Goal: Task Accomplishment & Management: Complete application form

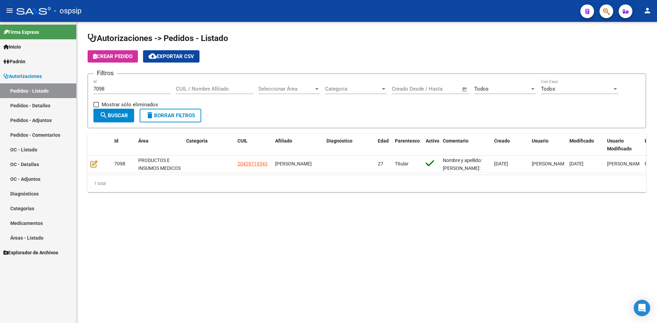
click at [137, 88] on input "7098" at bounding box center [131, 89] width 77 height 6
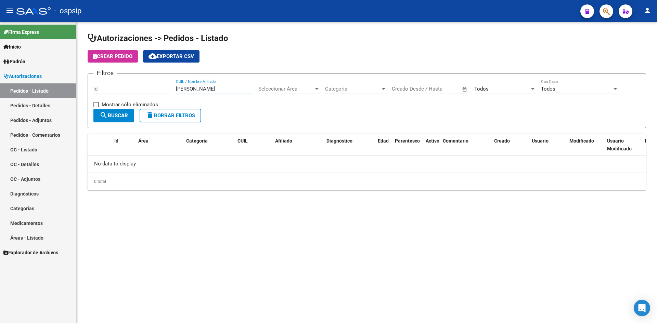
click at [193, 87] on input "[PERSON_NAME]" at bounding box center [214, 89] width 77 height 6
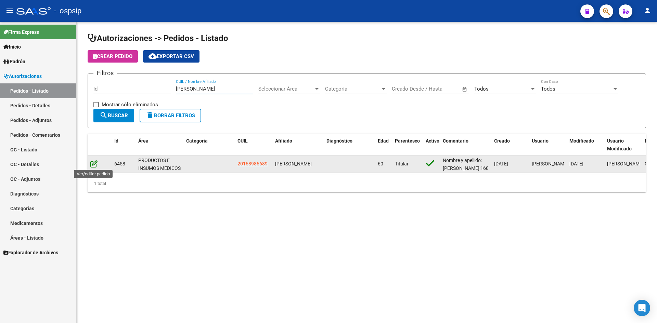
type input "[PERSON_NAME]"
click at [95, 164] on icon at bounding box center [93, 164] width 7 height 8
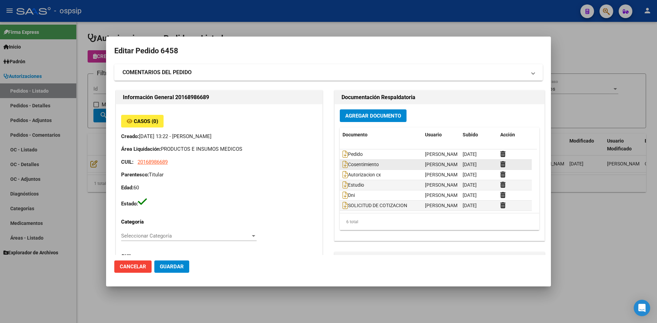
type input "Santa Fe, SERODINO, FONTANARROSA 432"
click at [344, 155] on icon at bounding box center [345, 155] width 5 height 8
drag, startPoint x: 409, startPoint y: 18, endPoint x: 350, endPoint y: 1, distance: 61.4
click at [408, 18] on div at bounding box center [328, 161] width 657 height 323
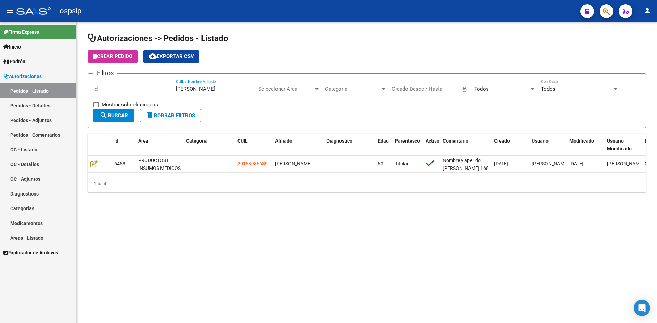
click at [184, 88] on input "[PERSON_NAME]" at bounding box center [214, 89] width 77 height 6
click at [159, 90] on input "Id" at bounding box center [131, 89] width 77 height 6
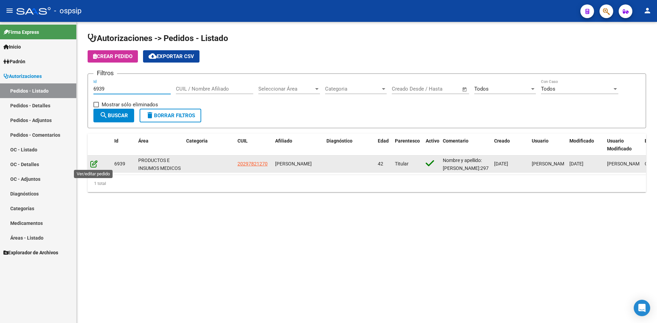
type input "6939"
click at [94, 164] on icon at bounding box center [93, 164] width 7 height 8
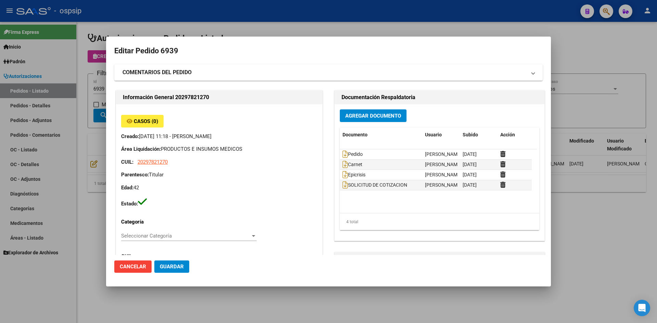
type input "NO CORRESPONDE"
type input "[GEOGRAPHIC_DATA], [PERSON_NAME][STREET_ADDRESS]"
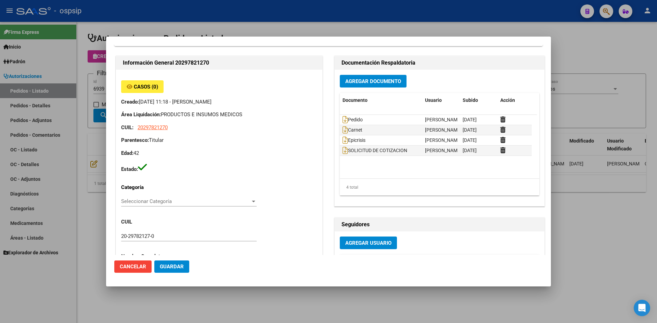
scroll to position [34, 0]
click at [180, 28] on div at bounding box center [328, 161] width 657 height 323
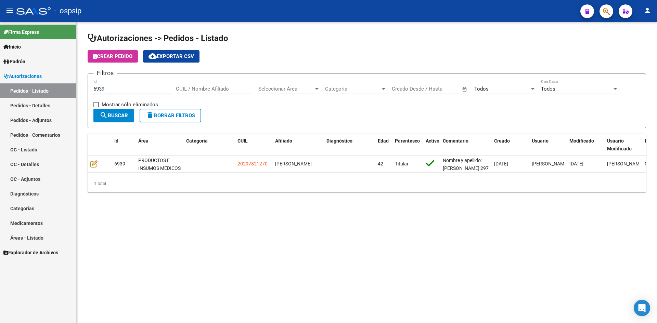
click at [145, 90] on input "6939" at bounding box center [131, 89] width 77 height 6
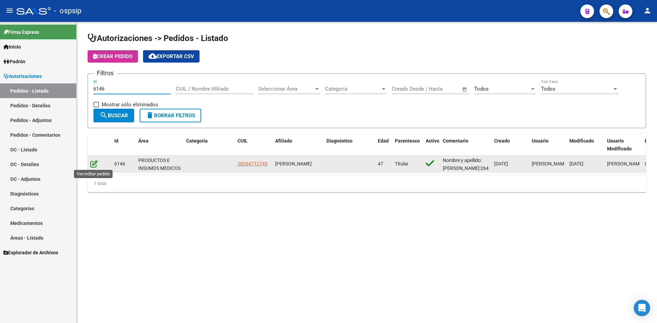
type input "6146"
click at [95, 165] on icon at bounding box center [93, 164] width 7 height 8
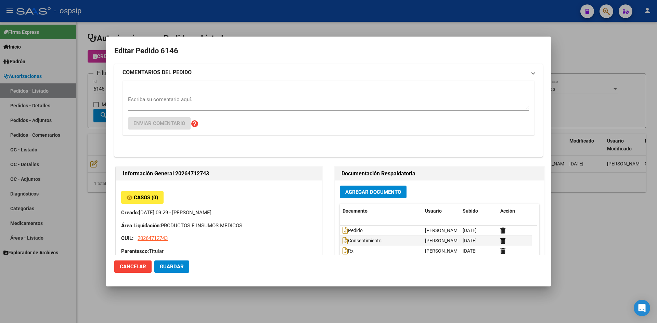
type input "[GEOGRAPHIC_DATA], [PERSON_NAME] NORTE, [PERSON_NAME] Y [PERSON_NAME] 1862"
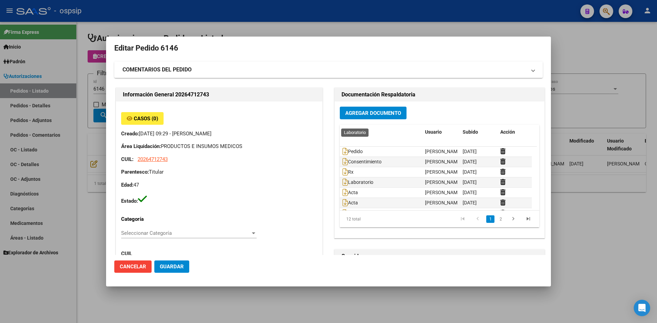
scroll to position [0, 0]
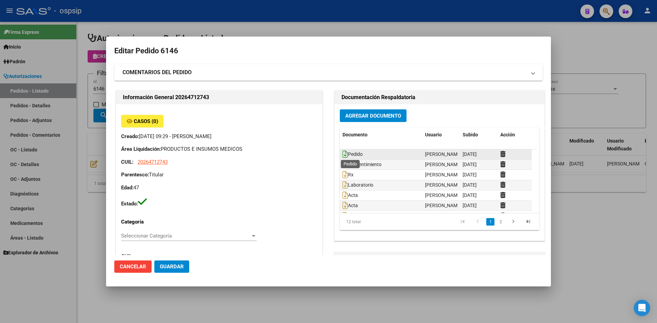
click at [343, 155] on icon at bounding box center [345, 155] width 5 height 8
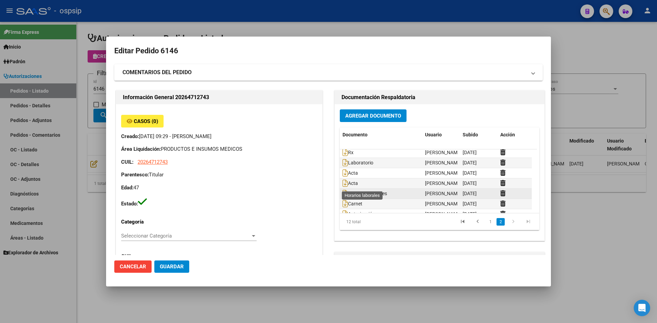
scroll to position [34, 0]
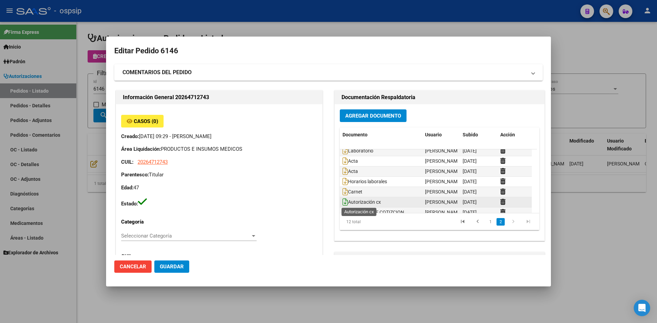
click at [343, 200] on icon at bounding box center [345, 203] width 5 height 8
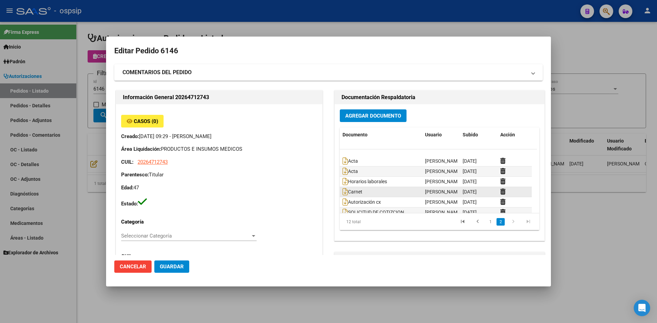
scroll to position [62, 0]
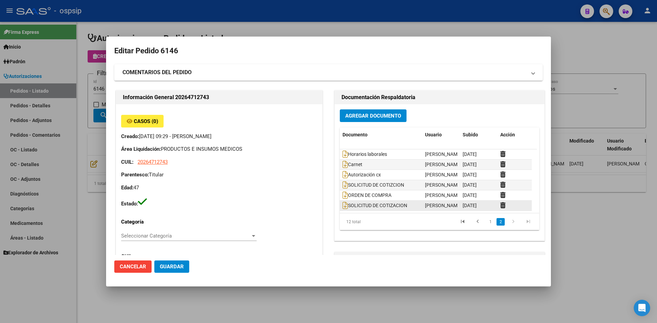
click at [340, 205] on datatable-body-cell "SOLICITUD DE COTIZACION" at bounding box center [381, 206] width 82 height 10
click at [343, 205] on icon at bounding box center [345, 206] width 5 height 8
click at [500, 204] on icon at bounding box center [502, 205] width 5 height 7
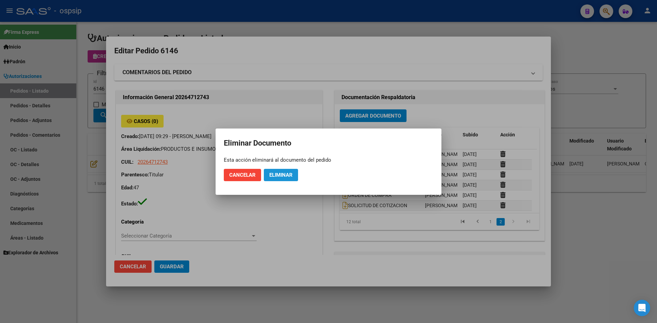
click at [275, 177] on span "Eliminar" at bounding box center [280, 175] width 23 height 6
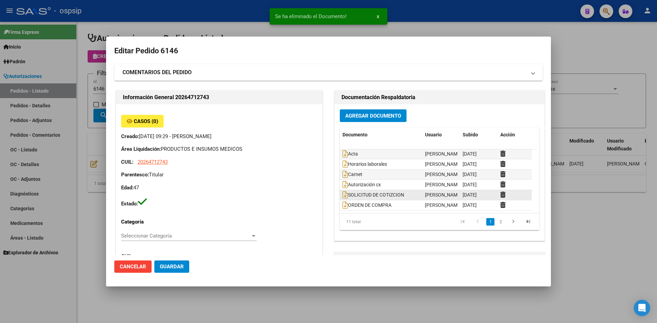
scroll to position [52, 0]
click at [344, 195] on icon at bounding box center [345, 195] width 5 height 8
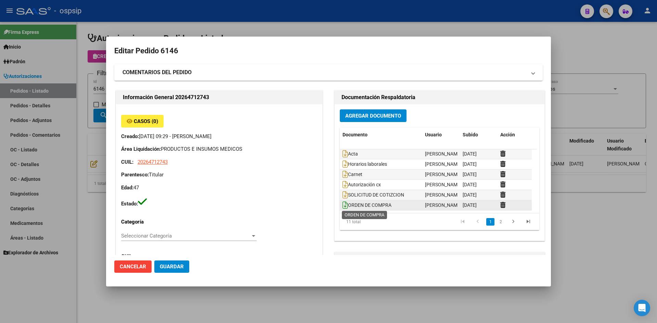
click at [343, 205] on icon at bounding box center [345, 206] width 5 height 8
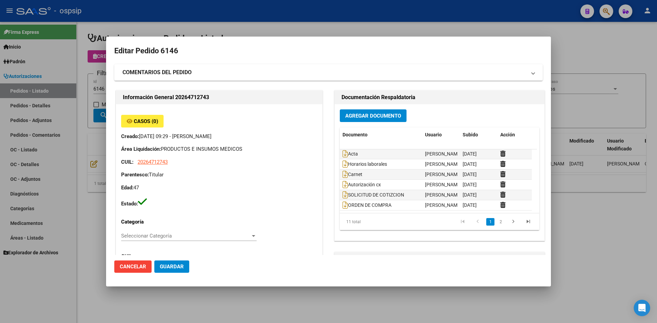
click at [435, 18] on div at bounding box center [328, 161] width 657 height 323
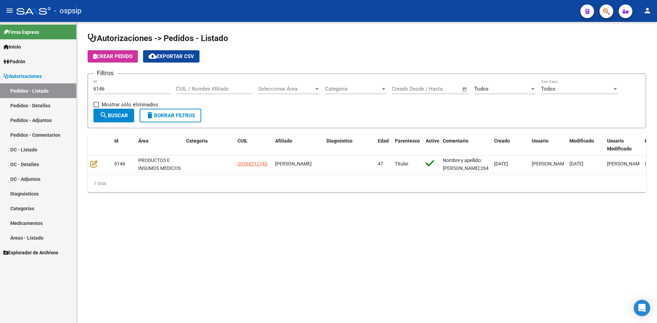
drag, startPoint x: 331, startPoint y: 105, endPoint x: 321, endPoint y: 99, distance: 11.9
click at [330, 105] on div "Filtros 6146 Id CUIL / Nombre Afiliado Seleccionar Área Seleccionar Área Catego…" at bounding box center [366, 93] width 547 height 29
click at [153, 83] on div "6146 Id" at bounding box center [131, 86] width 77 height 15
click at [150, 92] on div "6146 Id" at bounding box center [131, 86] width 77 height 15
click at [150, 91] on input "6146" at bounding box center [131, 89] width 77 height 6
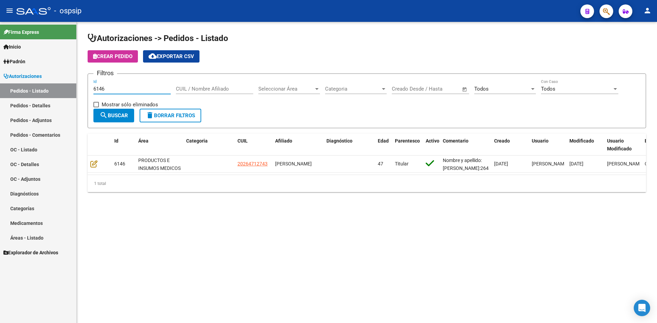
click at [150, 91] on input "6146" at bounding box center [131, 89] width 77 height 6
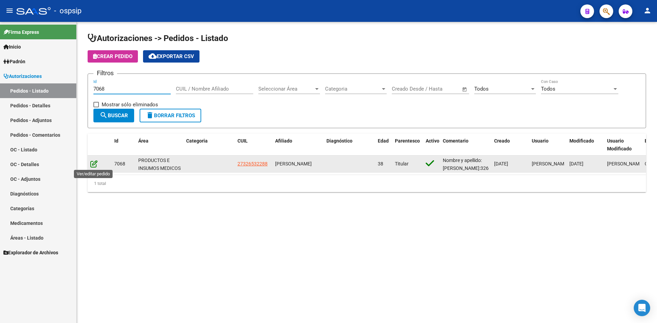
type input "7068"
click at [97, 166] on icon at bounding box center [93, 164] width 7 height 8
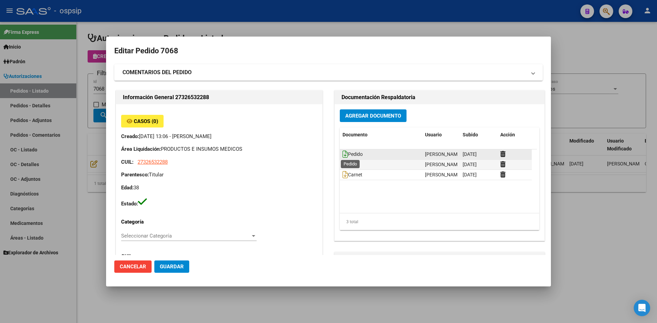
click at [344, 153] on icon at bounding box center [345, 155] width 5 height 8
type input "[GEOGRAPHIC_DATA], BOSQUES, LOBOS 1999"
click at [343, 155] on icon at bounding box center [345, 155] width 5 height 8
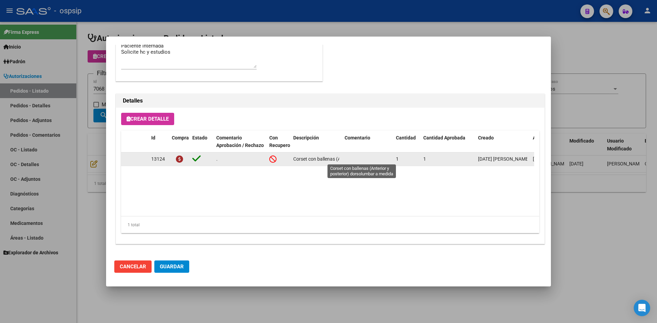
scroll to position [0, 91]
drag, startPoint x: 294, startPoint y: 160, endPoint x: 360, endPoint y: 162, distance: 65.7
click at [360, 162] on div "13124 . Corset con ballenas (Anterior y posterior) dorsolumbar a medida 1 1 [DA…" at bounding box center [377, 160] width 512 height 14
copy div "Corset con ballenas (Anterior y posterior) dorsolumbar a medida"
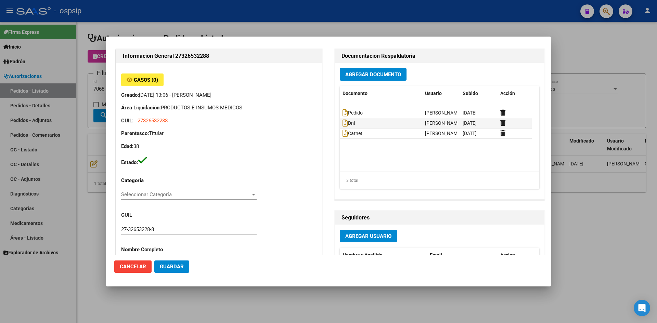
scroll to position [28, 0]
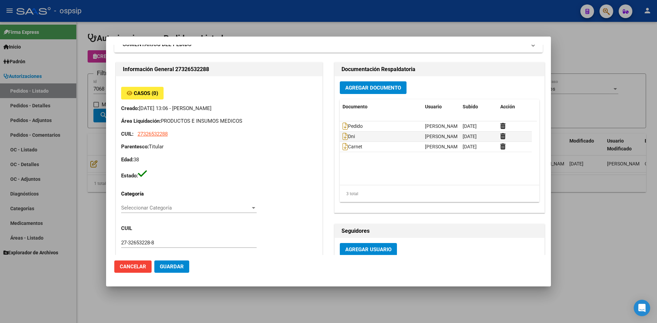
click at [191, 21] on div at bounding box center [328, 161] width 657 height 323
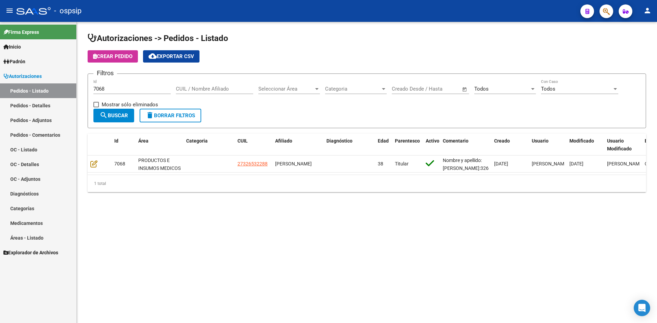
click at [124, 86] on input "7068" at bounding box center [131, 89] width 77 height 6
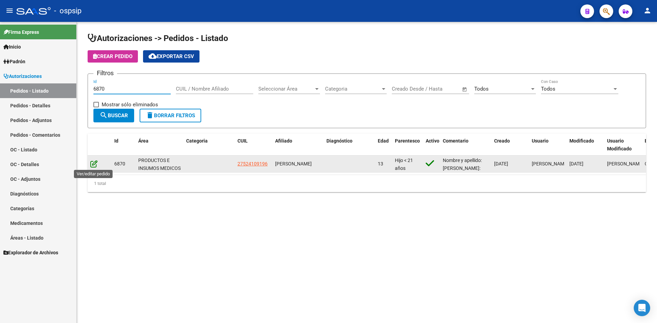
type input "6870"
click at [93, 164] on icon at bounding box center [93, 164] width 7 height 8
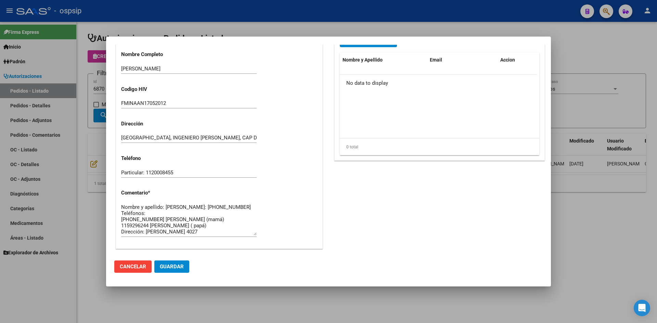
type input "[GEOGRAPHIC_DATA], INGENIERO [PERSON_NAME], CAP DE FGTA [PERSON_NAME] 4027, Dep…"
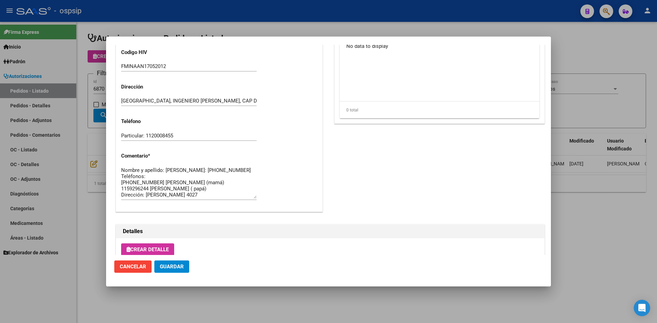
scroll to position [6, 0]
drag, startPoint x: 156, startPoint y: 195, endPoint x: 178, endPoint y: 197, distance: 21.6
click at [178, 197] on textarea "Nombre y apellido: [PERSON_NAME]: [PHONE_NUMBER] Teléfonos: [PHONE_NUMBER] [PER…" at bounding box center [189, 183] width 136 height 32
click at [312, 25] on div at bounding box center [328, 161] width 657 height 323
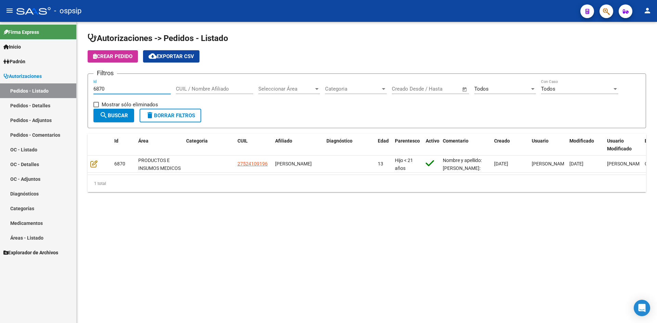
click at [142, 90] on input "6870" at bounding box center [131, 89] width 77 height 6
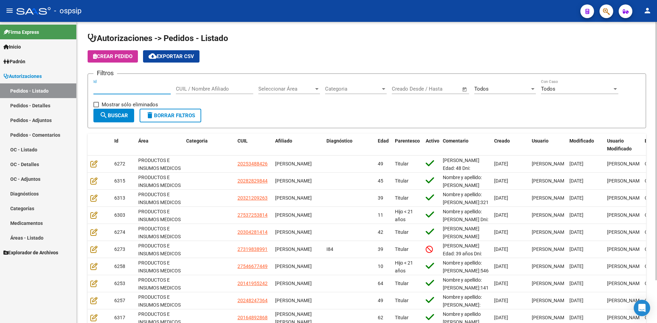
click at [142, 86] on input "Id" at bounding box center [131, 89] width 77 height 6
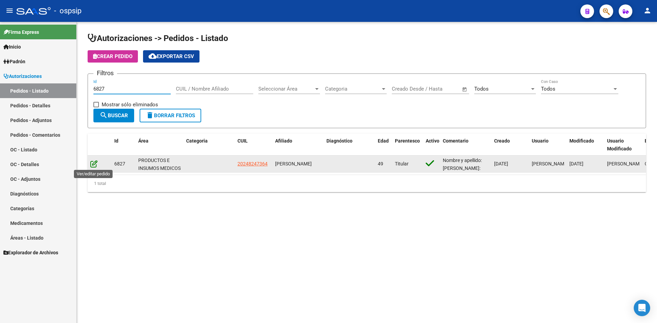
type input "6827"
click at [93, 165] on icon at bounding box center [93, 164] width 7 height 8
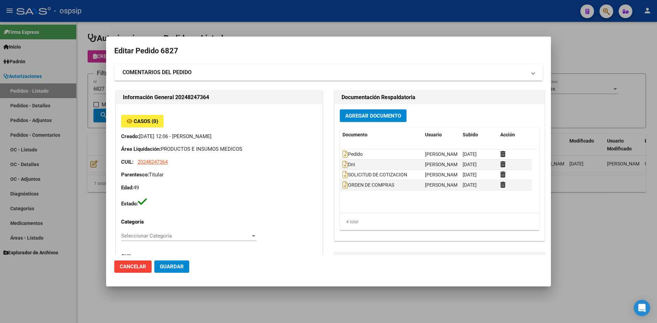
type input "[GEOGRAPHIC_DATA], [GEOGRAPHIC_DATA], [DOMAIN_NAME] Y P. UNIDAS ENTR 1 ED 4, Pi…"
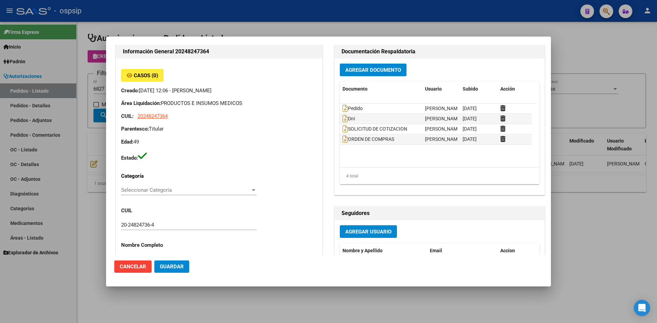
scroll to position [28, 0]
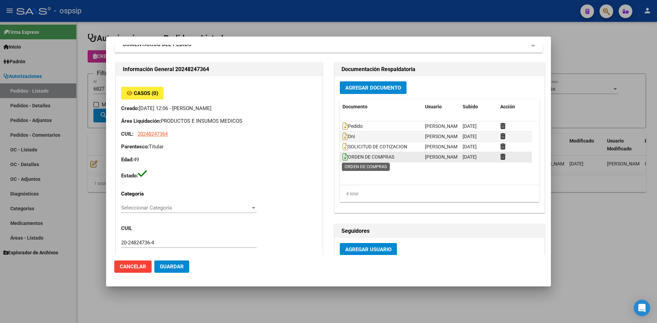
click at [343, 159] on icon at bounding box center [345, 157] width 5 height 8
click at [331, 31] on div at bounding box center [328, 161] width 657 height 323
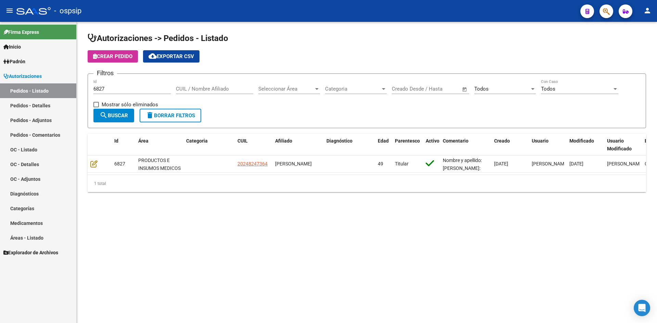
click at [113, 87] on input "6827" at bounding box center [131, 89] width 77 height 6
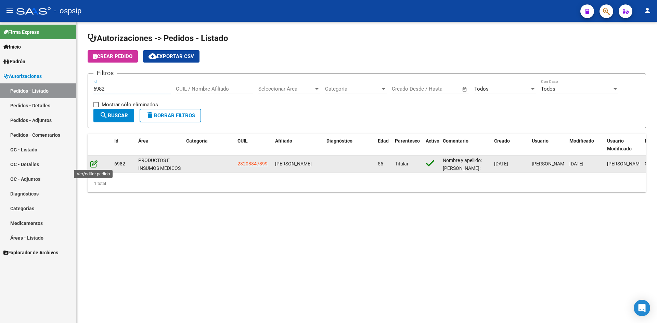
type input "6982"
click at [92, 167] on icon at bounding box center [93, 164] width 7 height 8
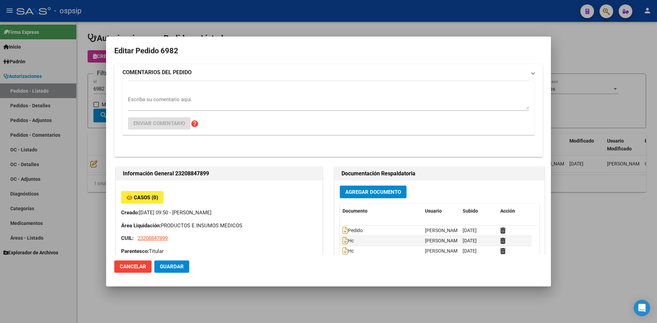
type input "[GEOGRAPHIC_DATA], EL JAGÜEL, [DATE][PERSON_NAME]"
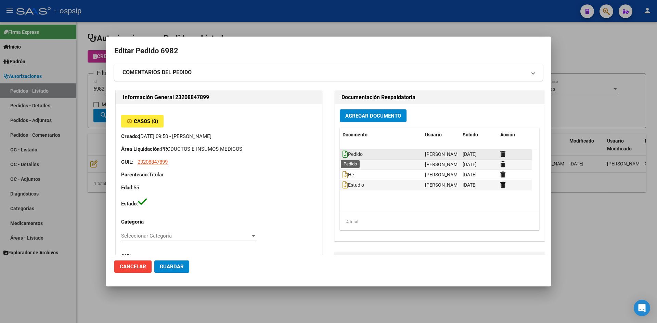
click at [343, 153] on icon at bounding box center [345, 155] width 5 height 8
click at [356, 118] on span "Agregar Documento" at bounding box center [373, 116] width 56 height 6
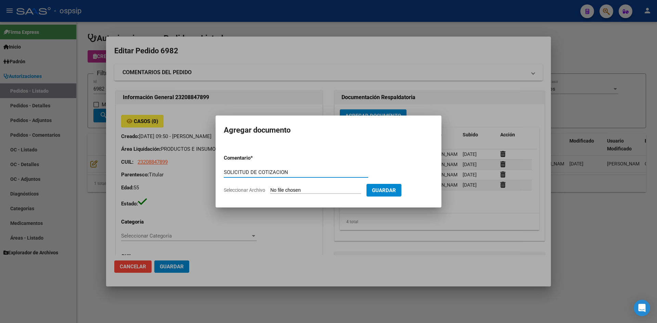
type input "SOLICITUD DE COTIZACION"
click at [270, 188] on input "Seleccionar Archivo" at bounding box center [315, 191] width 91 height 7
type input "C:\fakepath\SOLICITUD DE COTIZACION N°6982.pdf"
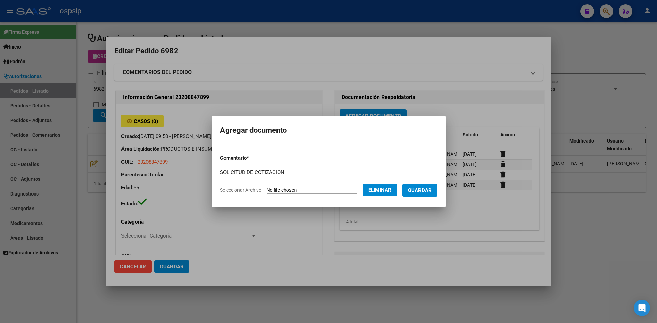
click at [422, 189] on span "Guardar" at bounding box center [420, 191] width 24 height 6
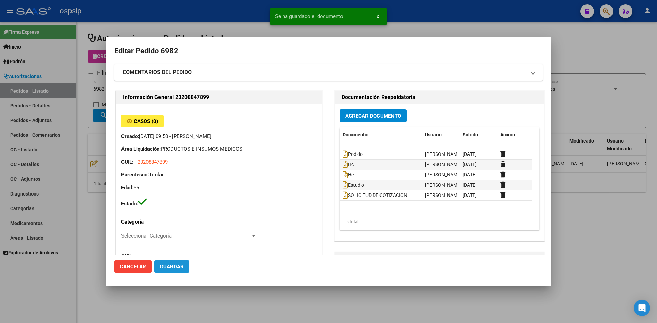
click at [177, 271] on button "Guardar" at bounding box center [171, 267] width 35 height 12
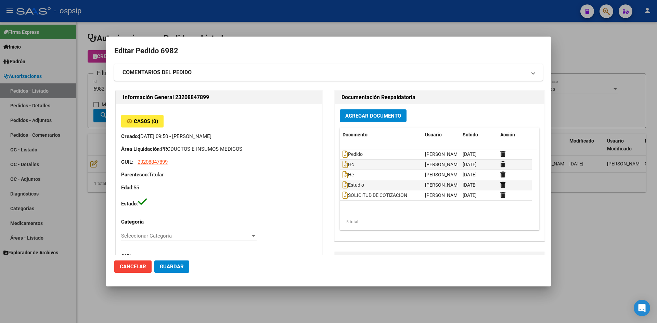
click at [171, 10] on div at bounding box center [328, 161] width 657 height 323
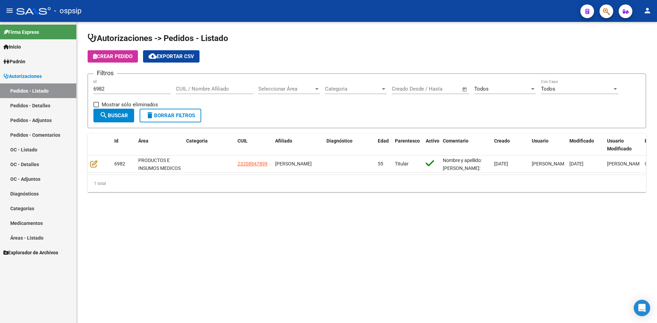
click at [118, 85] on div "6982 Id" at bounding box center [131, 86] width 77 height 15
click at [119, 87] on input "6982" at bounding box center [131, 89] width 77 height 6
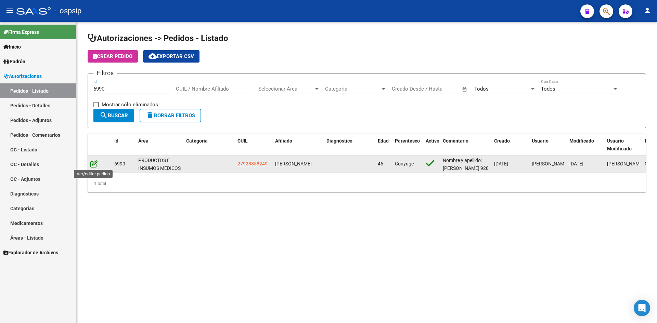
type input "6990"
click at [94, 165] on icon at bounding box center [93, 164] width 7 height 8
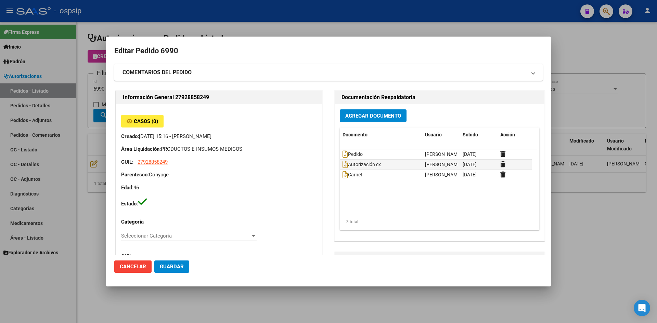
type input "[GEOGRAPHIC_DATA], [PERSON_NAME], [GEOGRAPHIC_DATA] 130"
click at [343, 154] on icon at bounding box center [345, 155] width 5 height 8
click at [371, 119] on span "Agregar Documento" at bounding box center [373, 116] width 56 height 6
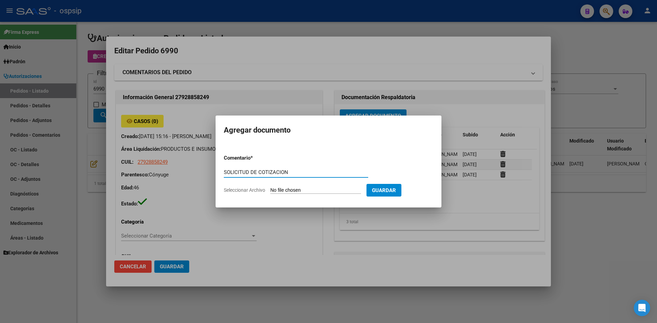
type input "SOLICITUD DE COTIZACION"
click at [270, 188] on input "Seleccionar Archivo" at bounding box center [315, 191] width 91 height 7
type input "C:\fakepath\SOLICITUD DE COTIZACION N°6990.pdf"
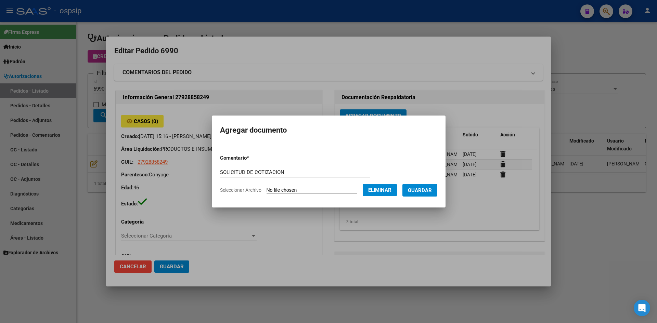
click at [432, 192] on span "Guardar" at bounding box center [420, 191] width 24 height 6
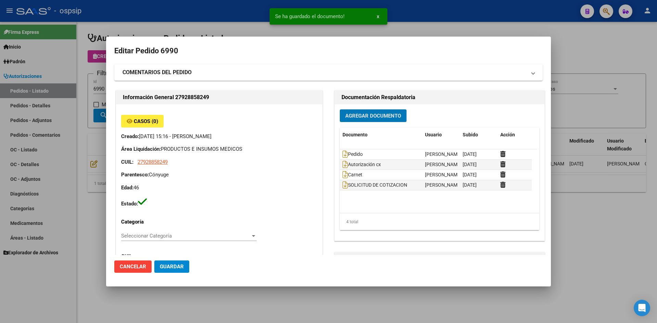
click at [180, 265] on span "Guardar" at bounding box center [172, 267] width 24 height 6
click at [213, 25] on div at bounding box center [328, 161] width 657 height 323
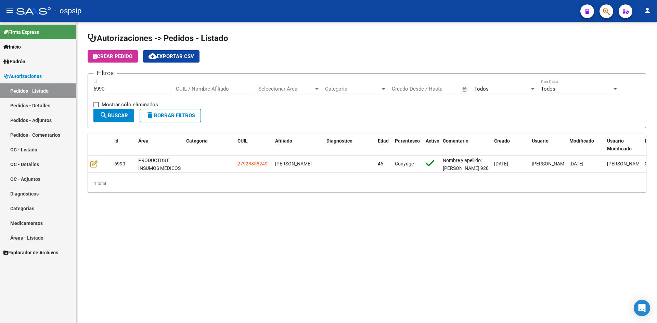
click at [134, 88] on input "6990" at bounding box center [131, 89] width 77 height 6
type input "6"
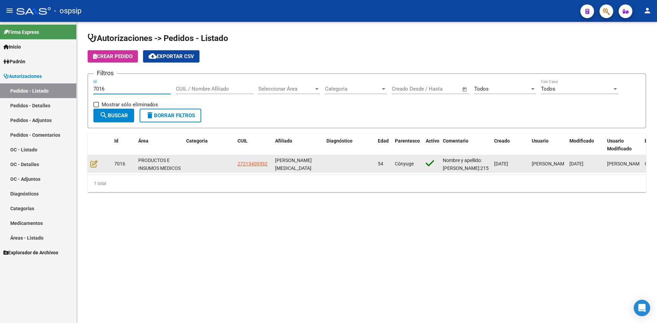
type input "7016"
click at [88, 167] on datatable-body-cell at bounding box center [100, 164] width 24 height 17
click at [91, 165] on icon at bounding box center [93, 164] width 7 height 8
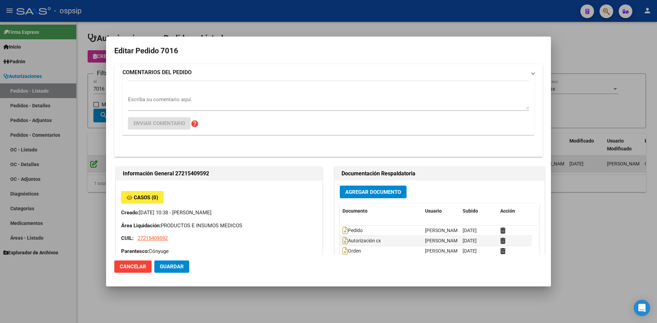
type input "[GEOGRAPHIC_DATA], [GEOGRAPHIC_DATA][PERSON_NAME], [GEOGRAPHIC_DATA] 5800"
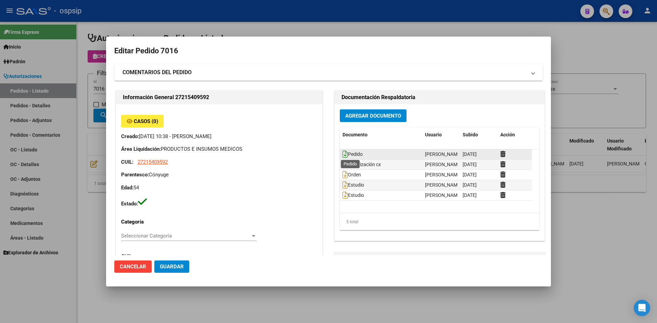
click at [343, 155] on icon at bounding box center [345, 155] width 5 height 8
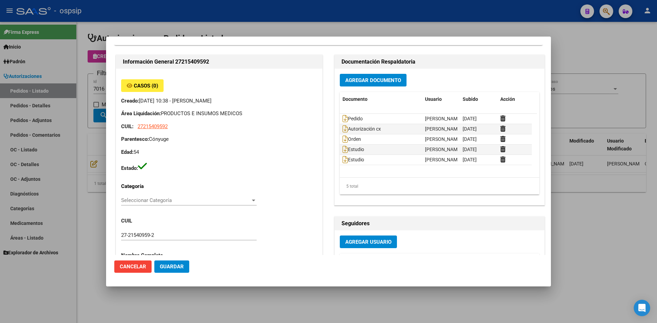
scroll to position [34, 0]
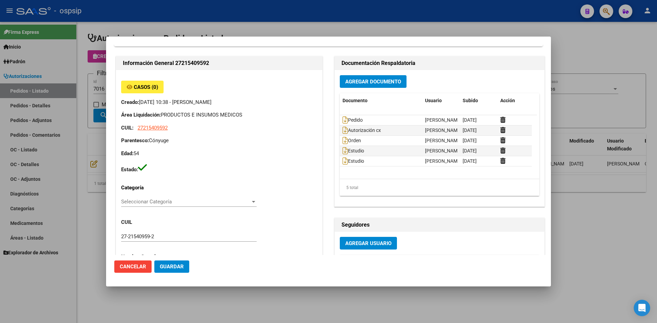
click at [365, 84] on span "Agregar Documento" at bounding box center [373, 82] width 56 height 6
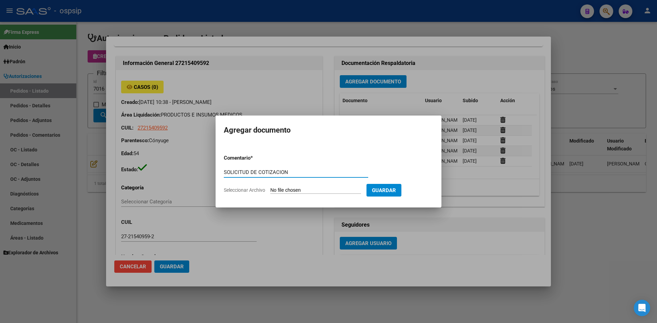
type input "SOLICITUD DE COTIZACION"
click at [270, 188] on input "Seleccionar Archivo" at bounding box center [315, 191] width 91 height 7
type input "C:\fakepath\SOLICITUD DE COTIZACION N°7016.pdf"
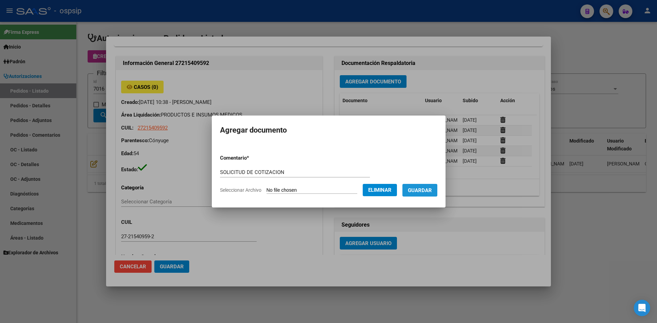
click at [423, 184] on button "Guardar" at bounding box center [419, 190] width 35 height 13
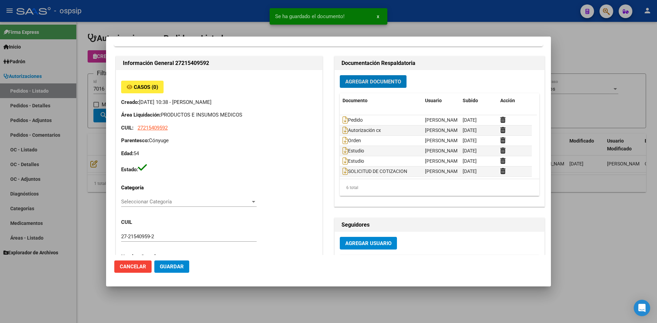
click at [183, 269] on span "Guardar" at bounding box center [172, 267] width 24 height 6
click at [188, 24] on div at bounding box center [328, 161] width 657 height 323
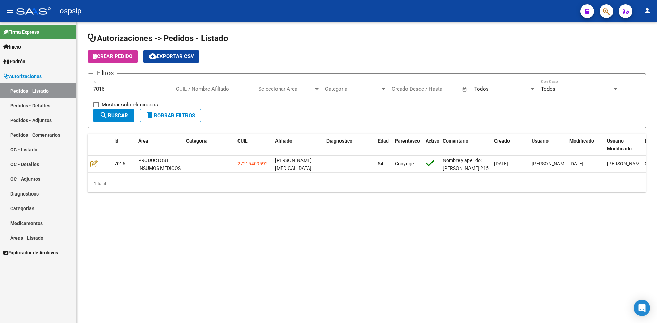
click at [141, 90] on input "7016" at bounding box center [131, 89] width 77 height 6
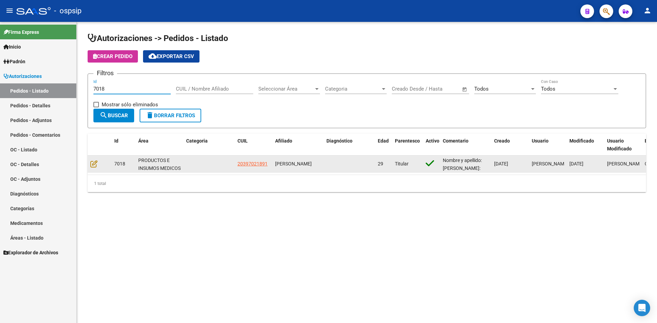
type input "7018"
click at [93, 160] on datatable-body-cell at bounding box center [100, 164] width 24 height 17
click at [90, 156] on datatable-body-cell at bounding box center [100, 164] width 24 height 17
click at [94, 159] on datatable-body-cell at bounding box center [100, 164] width 24 height 17
click at [96, 166] on icon at bounding box center [93, 164] width 7 height 8
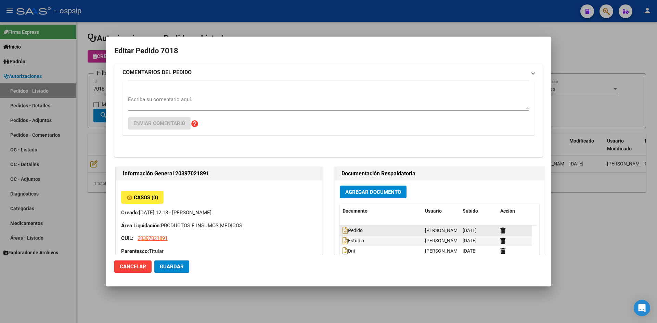
type input "[GEOGRAPHIC_DATA], [GEOGRAPHIC_DATA], MANZANA 33 LOTE 9 9"
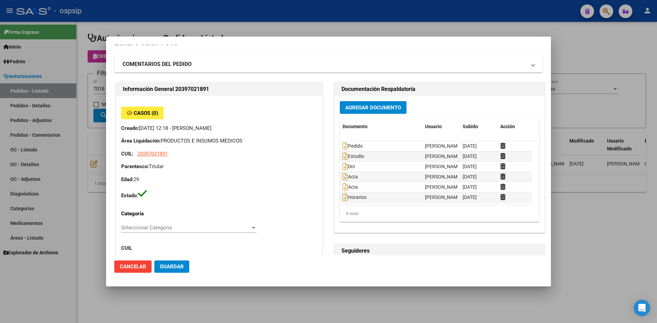
scroll to position [0, 0]
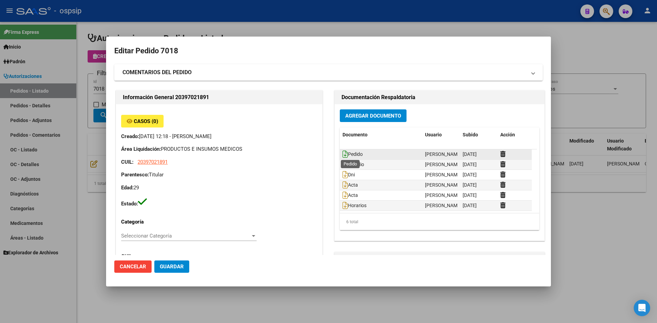
click at [343, 153] on icon at bounding box center [345, 155] width 5 height 8
click at [327, 16] on div at bounding box center [328, 161] width 657 height 323
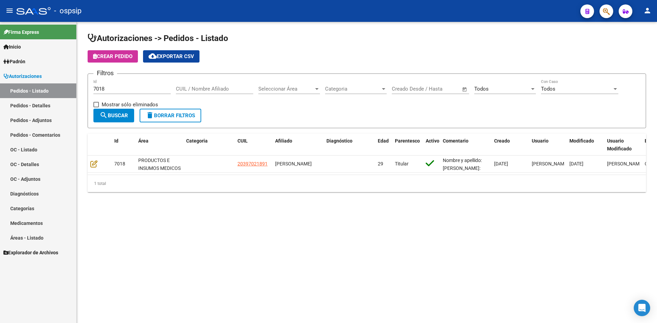
click at [137, 89] on input "7018" at bounding box center [131, 89] width 77 height 6
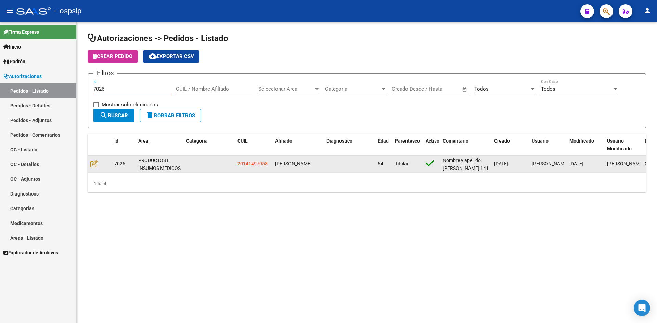
type input "7026"
click at [95, 169] on datatable-body-cell at bounding box center [100, 164] width 24 height 17
click at [92, 163] on icon at bounding box center [93, 164] width 7 height 8
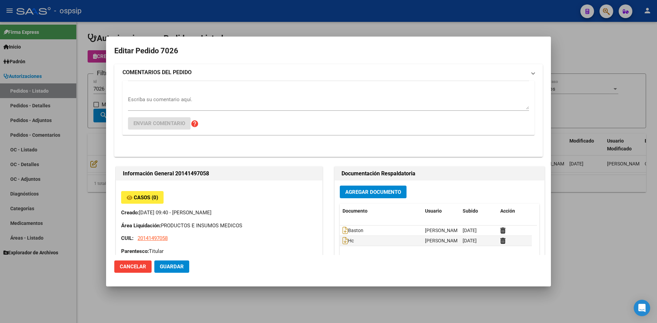
type input "[GEOGRAPHIC_DATA], [PERSON_NAME] DE LA TORRE 7933"
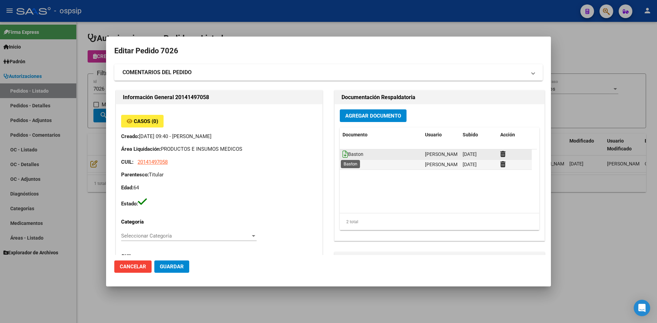
click at [344, 152] on icon at bounding box center [345, 155] width 5 height 8
click at [343, 166] on icon at bounding box center [345, 165] width 5 height 8
click at [383, 118] on span "Agregar Documento" at bounding box center [373, 116] width 56 height 6
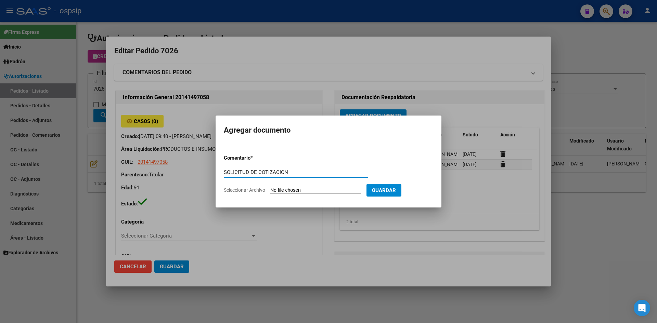
type input "SOLICITUD DE COTIZACION"
click at [270, 188] on input "Seleccionar Archivo" at bounding box center [315, 191] width 91 height 7
type input "C:\fakepath\SOLICITUD DE COTIZACION N°7026.pdf"
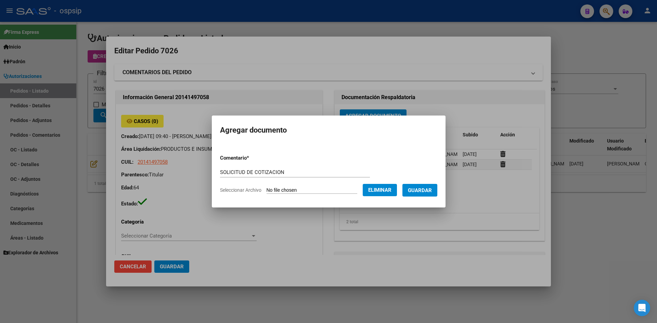
click at [420, 193] on span "Guardar" at bounding box center [420, 191] width 24 height 6
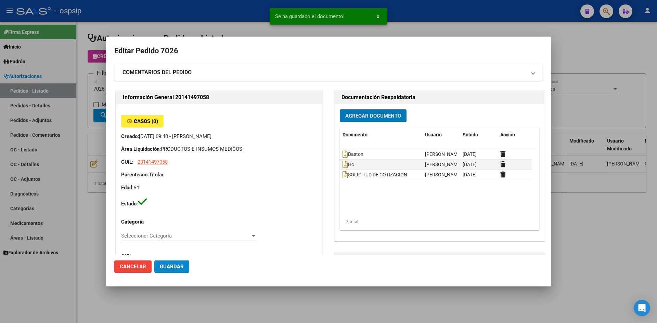
click at [162, 265] on span "Guardar" at bounding box center [172, 267] width 24 height 6
click at [244, 6] on div at bounding box center [328, 161] width 657 height 323
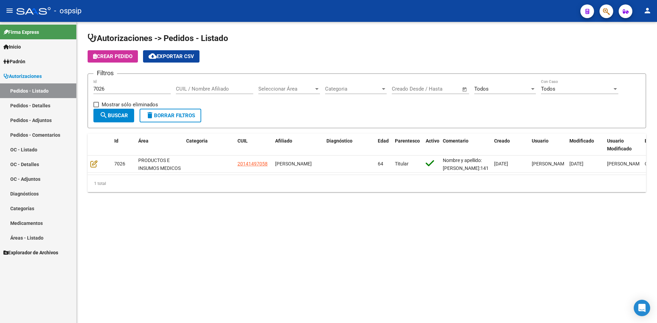
click at [123, 91] on input "7026" at bounding box center [131, 89] width 77 height 6
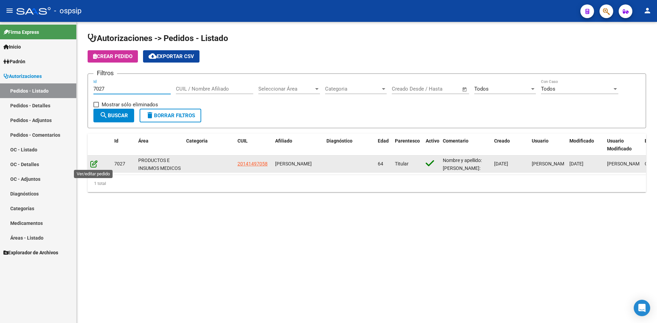
type input "7027"
click at [95, 163] on icon at bounding box center [93, 164] width 7 height 8
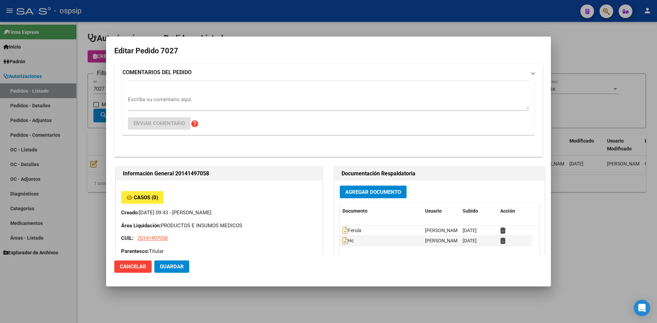
type input "[GEOGRAPHIC_DATA], [PERSON_NAME] DE LA TORRE 7933"
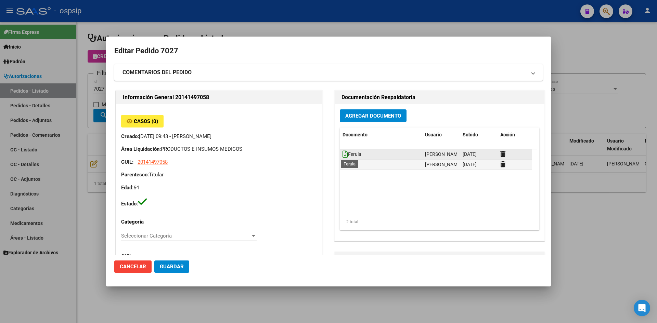
click at [343, 152] on icon at bounding box center [345, 155] width 5 height 8
click at [267, 27] on div at bounding box center [328, 161] width 657 height 323
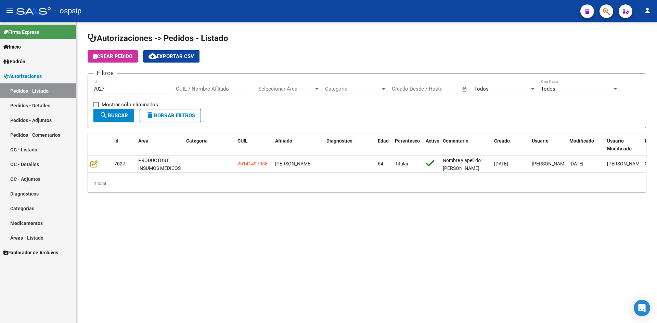
click at [136, 86] on input "7027" at bounding box center [131, 89] width 77 height 6
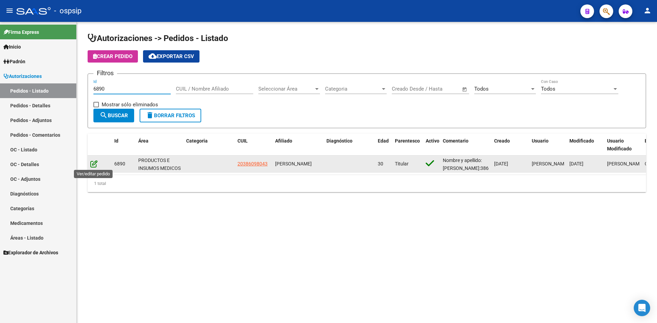
type input "6890"
click at [96, 163] on icon at bounding box center [93, 164] width 7 height 8
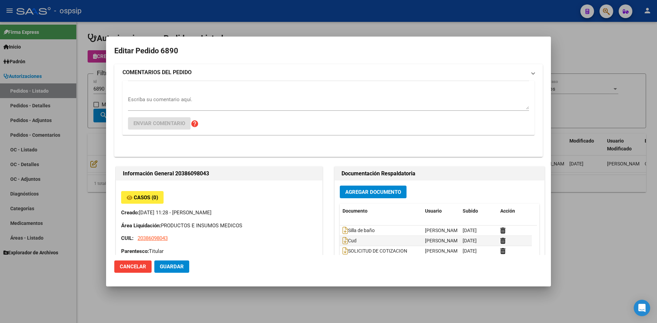
type input "[GEOGRAPHIC_DATA], [STREET_ADDRESS]"
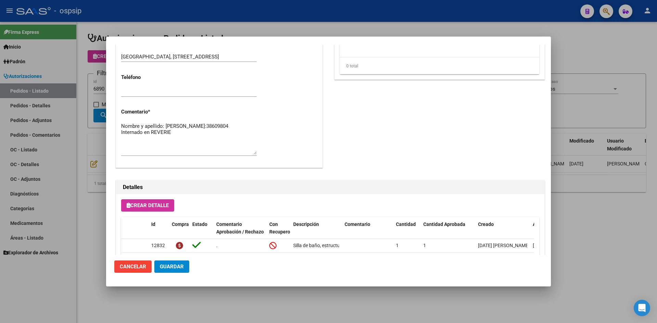
scroll to position [342, 0]
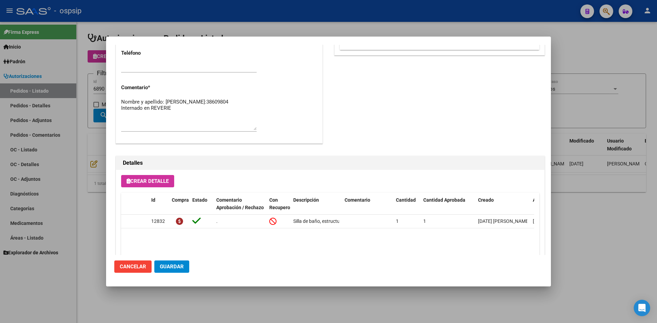
click at [319, 25] on div at bounding box center [328, 161] width 657 height 323
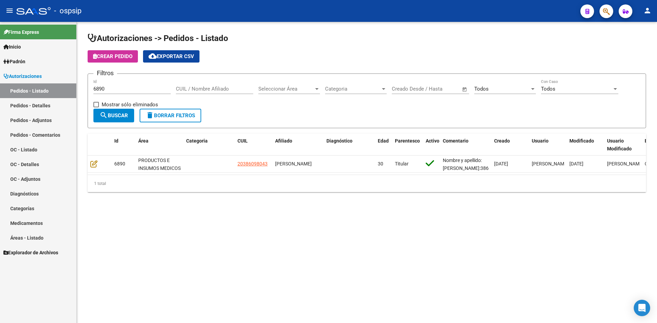
click at [117, 90] on input "6890" at bounding box center [131, 89] width 77 height 6
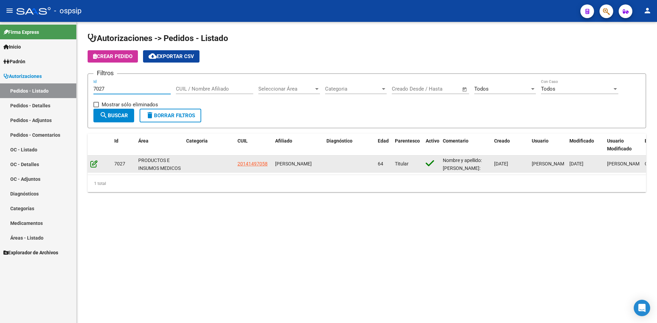
type input "7027"
click at [93, 162] on icon at bounding box center [93, 164] width 7 height 8
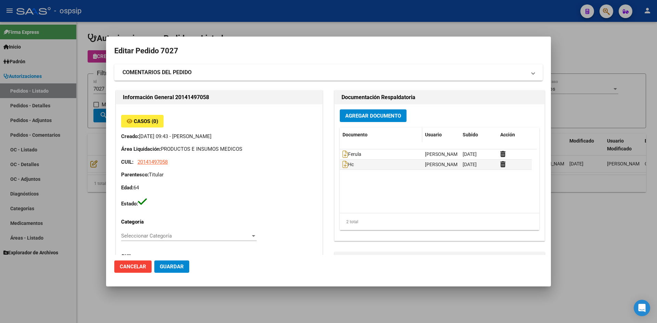
type input "[GEOGRAPHIC_DATA], [PERSON_NAME] DE LA TORRE 7933"
click at [356, 119] on button "Agregar Documento" at bounding box center [373, 116] width 67 height 13
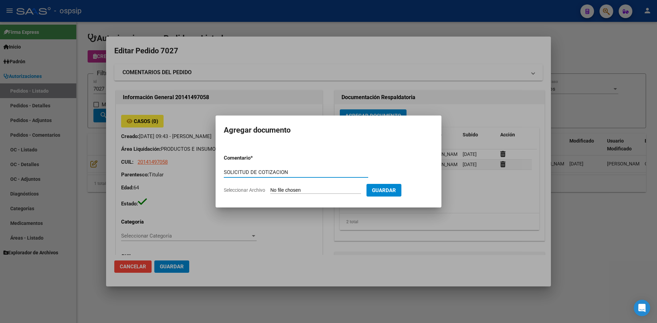
type input "SOLICITUD DE COTIZACION"
click at [270, 188] on input "Seleccionar Archivo" at bounding box center [315, 191] width 91 height 7
type input "C:\fakepath\SOLICITUD DE COTIZACION N°7027.pdf"
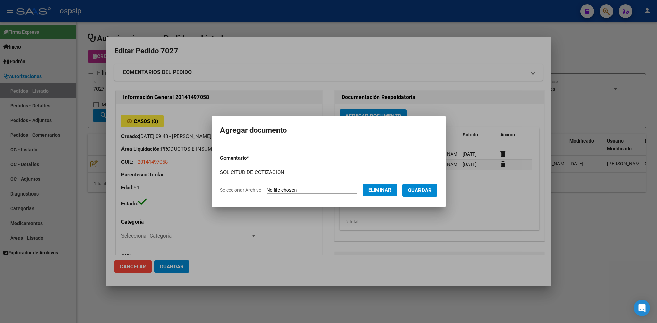
drag, startPoint x: 432, startPoint y: 192, endPoint x: 288, endPoint y: 203, distance: 144.2
click at [431, 192] on span "Guardar" at bounding box center [420, 191] width 24 height 6
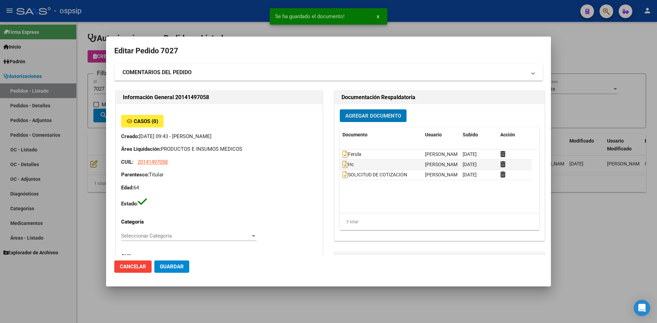
click at [176, 265] on span "Guardar" at bounding box center [172, 267] width 24 height 6
drag, startPoint x: 242, startPoint y: 24, endPoint x: 224, endPoint y: 0, distance: 30.0
click at [242, 24] on div at bounding box center [328, 161] width 657 height 323
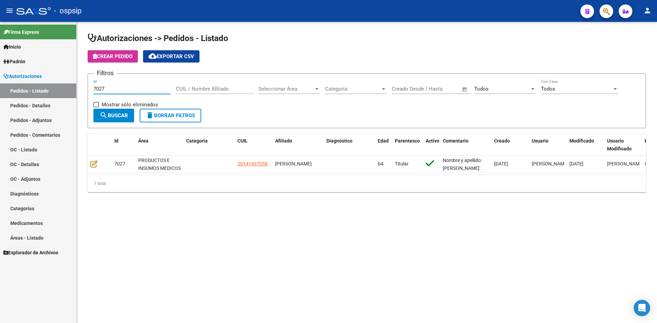
click at [130, 87] on input "7027" at bounding box center [131, 89] width 77 height 6
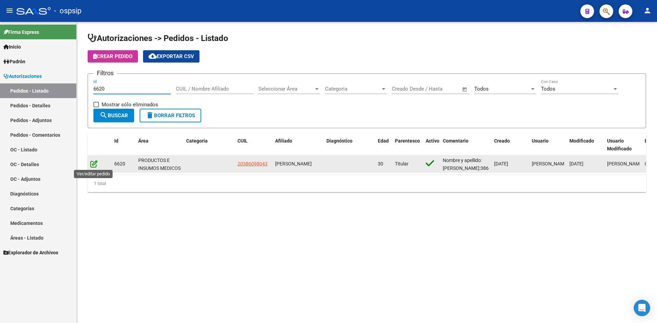
type input "6620"
click at [96, 163] on icon at bounding box center [93, 164] width 7 height 8
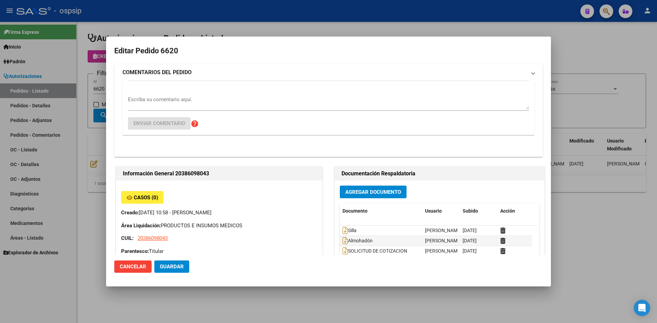
type input "[GEOGRAPHIC_DATA], [STREET_ADDRESS]"
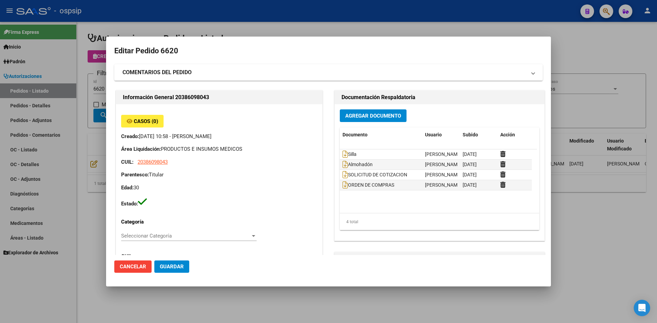
scroll to position [0, 0]
click at [169, 18] on div at bounding box center [328, 161] width 657 height 323
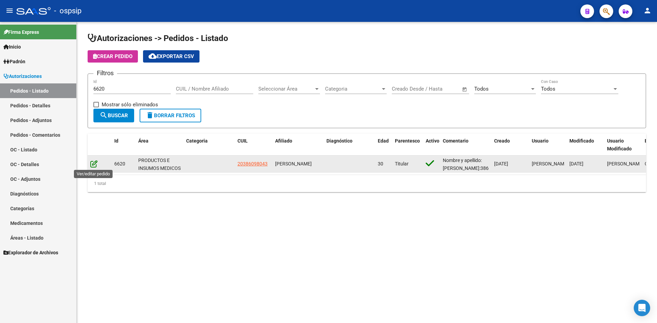
click at [92, 165] on icon at bounding box center [93, 164] width 7 height 8
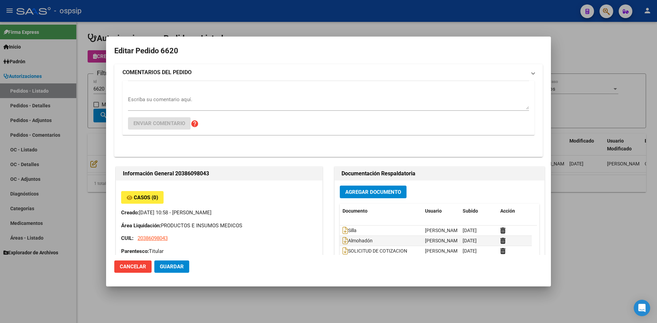
type input "[GEOGRAPHIC_DATA], [STREET_ADDRESS]"
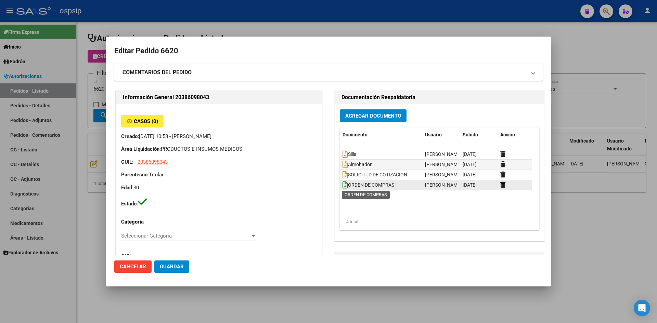
click at [344, 187] on icon at bounding box center [345, 185] width 5 height 8
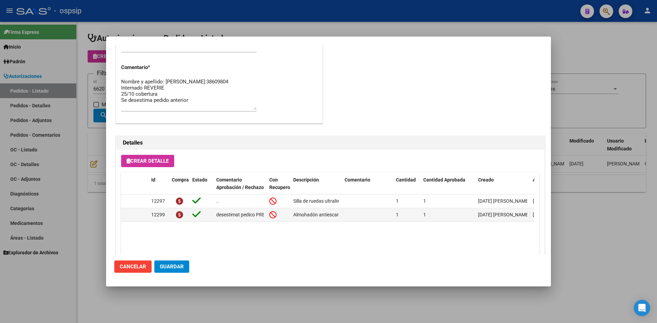
scroll to position [376, 0]
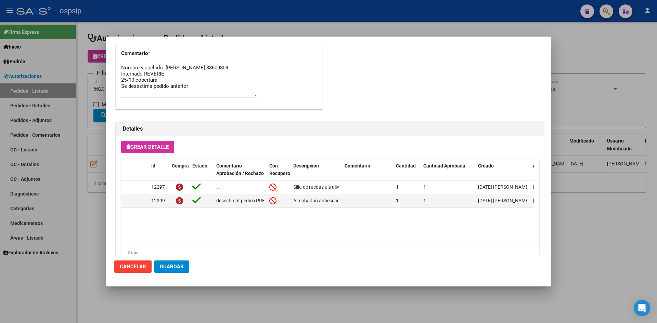
drag, startPoint x: 389, startPoint y: 18, endPoint x: 394, endPoint y: 25, distance: 8.6
click at [387, 18] on div at bounding box center [328, 161] width 657 height 323
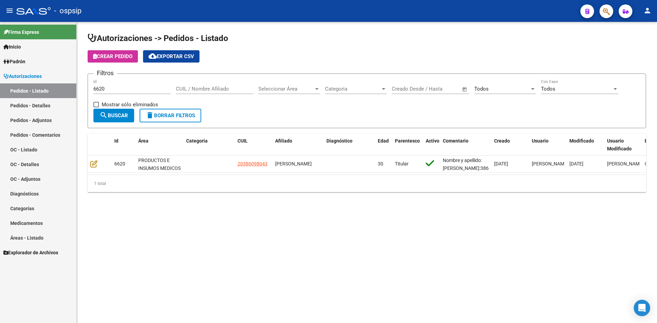
click at [113, 88] on input "6620" at bounding box center [131, 89] width 77 height 6
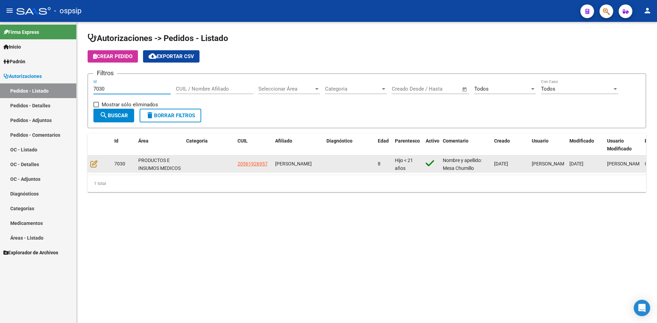
type input "7030"
click at [93, 171] on datatable-body-cell at bounding box center [100, 164] width 24 height 17
click at [96, 166] on icon at bounding box center [93, 164] width 7 height 8
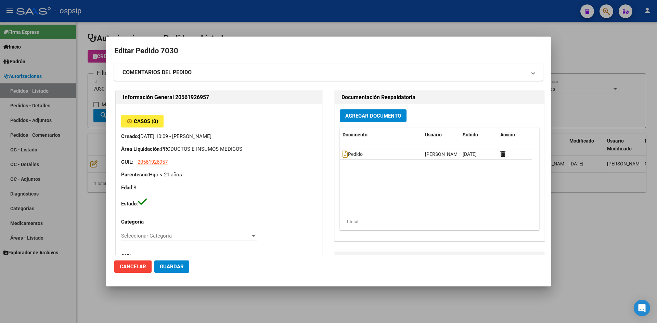
type input "[GEOGRAPHIC_DATA], [PERSON_NAME], [PERSON_NAME] 319"
click at [344, 156] on icon at bounding box center [345, 155] width 5 height 8
click at [359, 116] on span "Agregar Documento" at bounding box center [373, 116] width 56 height 6
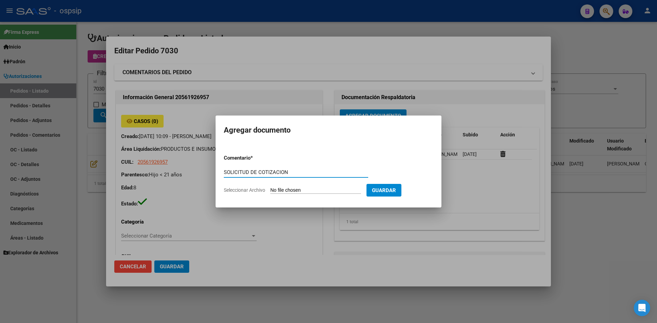
type input "SOLICITUD DE COTIZACION"
click at [270, 188] on input "Seleccionar Archivo" at bounding box center [315, 191] width 91 height 7
type input "C:\fakepath\SOLICITUD DE COTIZACION N°7030.pdf"
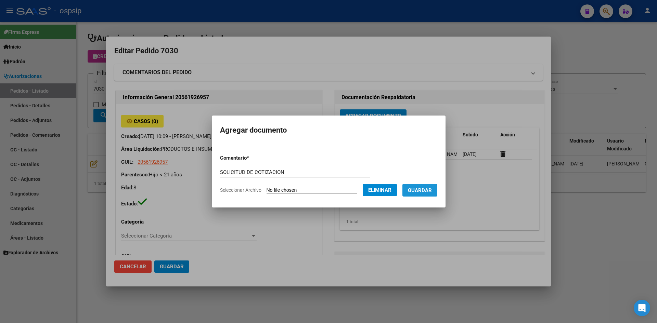
click at [415, 192] on span "Guardar" at bounding box center [420, 191] width 24 height 6
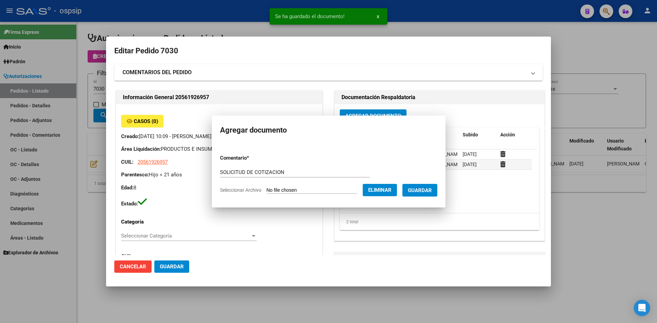
click at [172, 267] on span "Guardar" at bounding box center [172, 267] width 24 height 6
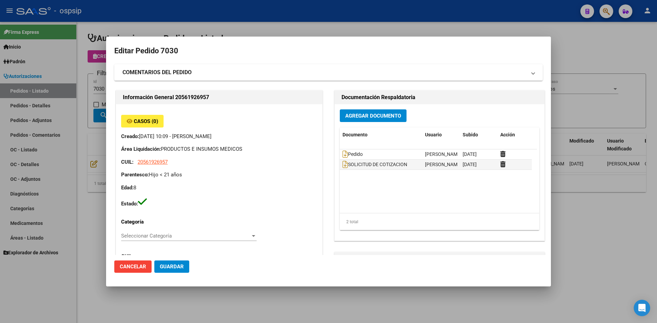
click at [181, 18] on div at bounding box center [328, 161] width 657 height 323
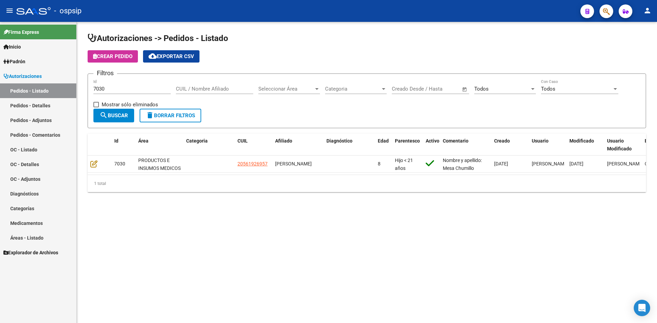
click at [126, 88] on input "7030" at bounding box center [131, 89] width 77 height 6
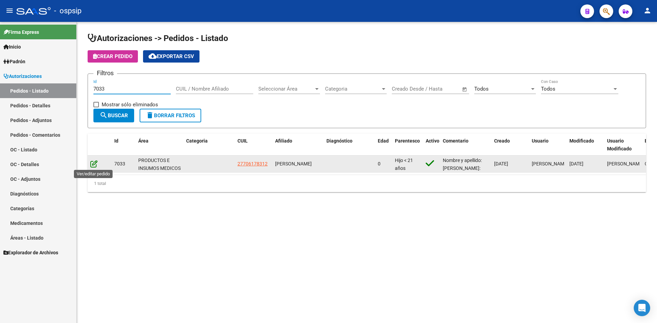
type input "7033"
click at [93, 164] on icon at bounding box center [93, 164] width 7 height 8
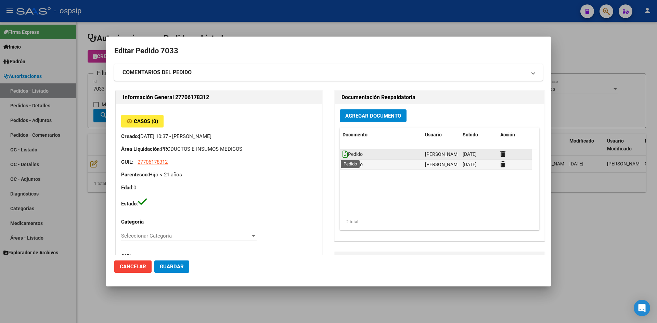
click at [343, 152] on icon at bounding box center [345, 155] width 5 height 8
click at [344, 166] on icon at bounding box center [345, 165] width 5 height 8
click at [361, 116] on span "Agregar Documento" at bounding box center [373, 116] width 56 height 6
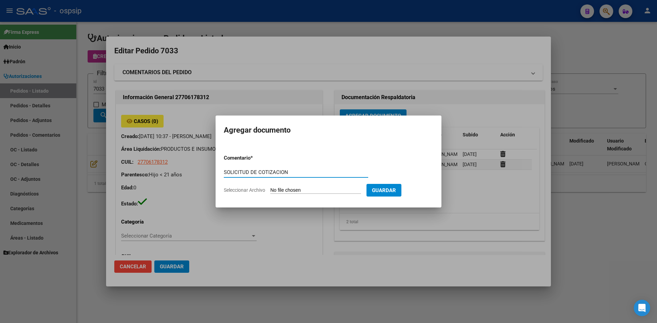
type input "SOLICITUD DE COTIZACION"
click at [270, 188] on input "Seleccionar Archivo" at bounding box center [315, 191] width 91 height 7
type input "C:\fakepath\SOLICITUD DE COTIZACION N°7033.pdf"
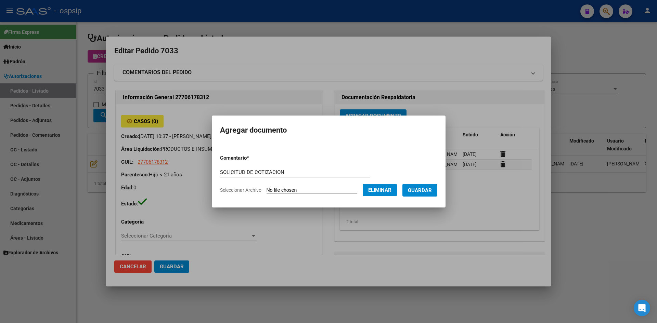
click at [427, 192] on span "Guardar" at bounding box center [420, 191] width 24 height 6
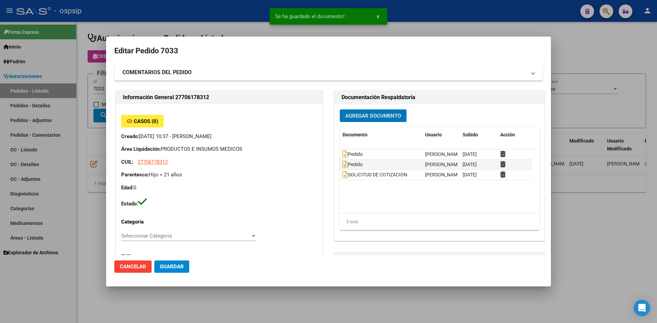
click at [178, 264] on span "Guardar" at bounding box center [172, 267] width 24 height 6
click at [198, 19] on div at bounding box center [328, 161] width 657 height 323
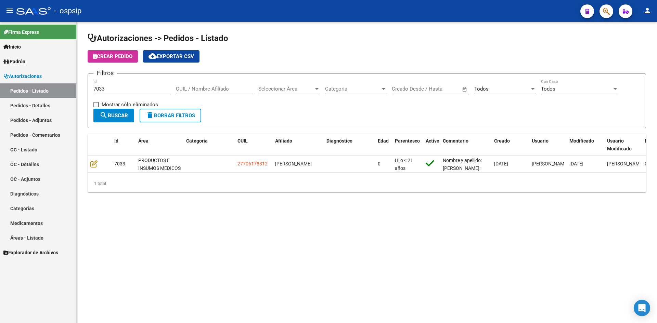
click at [133, 89] on input "7033" at bounding box center [131, 89] width 77 height 6
type input "7041"
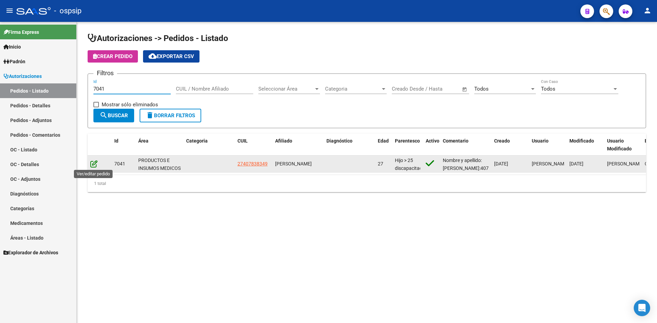
click at [93, 164] on icon at bounding box center [93, 164] width 7 height 8
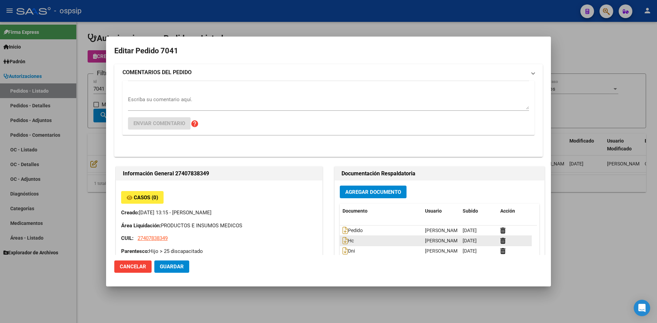
type input "[GEOGRAPHIC_DATA], [PERSON_NAME], [PERSON_NAME] 3860"
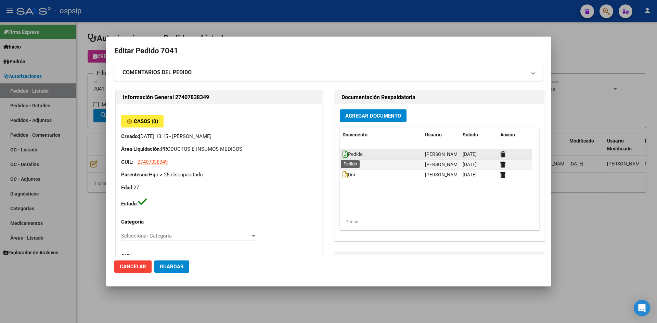
click at [343, 155] on icon at bounding box center [345, 155] width 5 height 8
click at [347, 117] on span "Agregar Documento" at bounding box center [373, 116] width 56 height 6
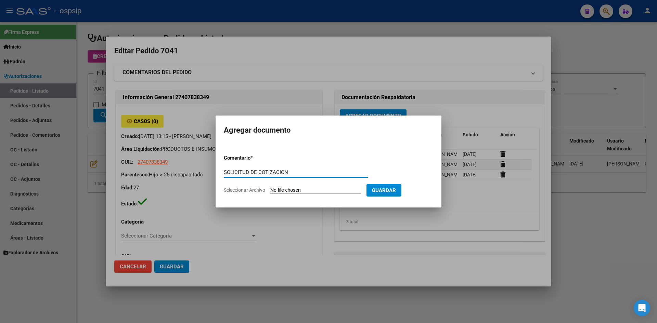
type input "SOLICITUD DE COTIZACION"
click at [270, 188] on input "Seleccionar Archivo" at bounding box center [315, 191] width 91 height 7
type input "C:\fakepath\SOLICITUD DE COTIZACION N°7041.pdf"
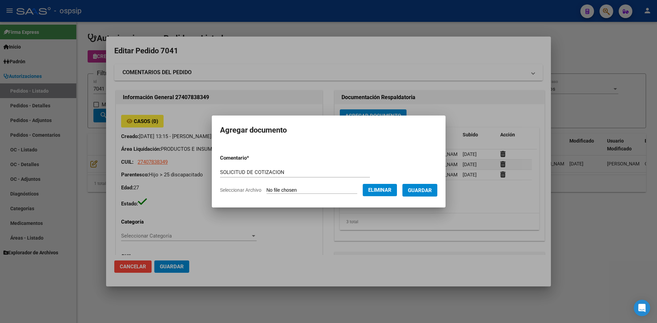
click at [420, 192] on span "Guardar" at bounding box center [420, 191] width 24 height 6
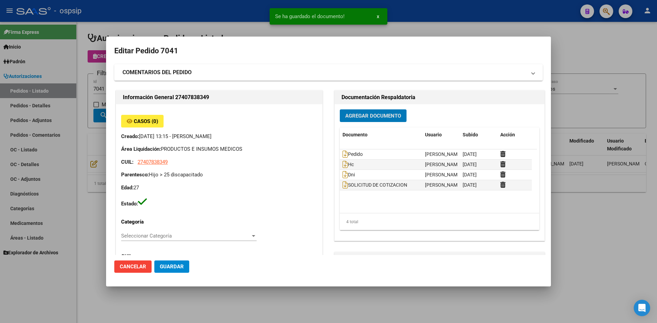
click at [172, 266] on span "Guardar" at bounding box center [172, 267] width 24 height 6
click at [163, 14] on div at bounding box center [328, 161] width 657 height 323
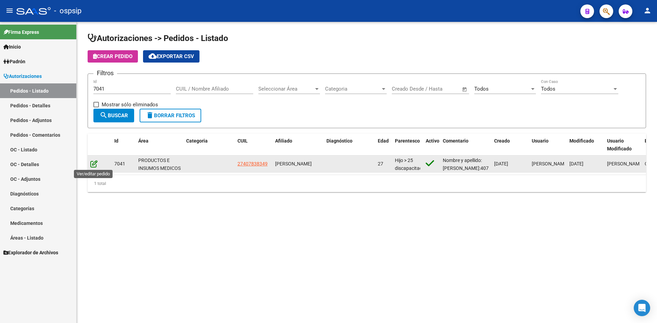
click at [94, 165] on icon at bounding box center [93, 164] width 7 height 8
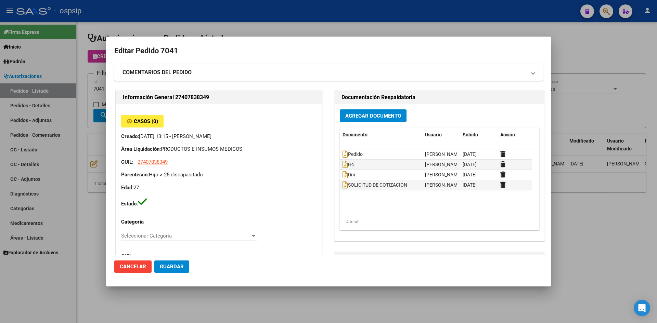
type input "[GEOGRAPHIC_DATA], [PERSON_NAME], [PERSON_NAME] 3860"
drag, startPoint x: 324, startPoint y: 22, endPoint x: 263, endPoint y: 0, distance: 65.1
click at [323, 22] on div at bounding box center [328, 161] width 657 height 323
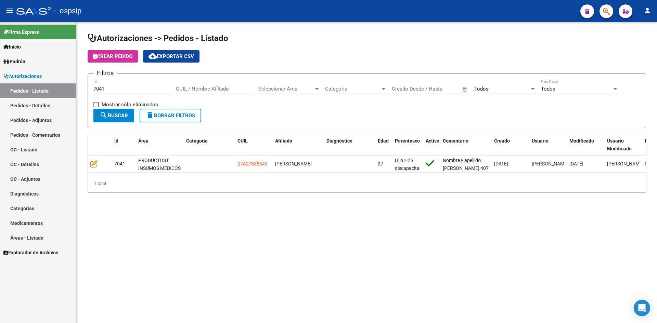
click at [122, 92] on input "7041" at bounding box center [131, 89] width 77 height 6
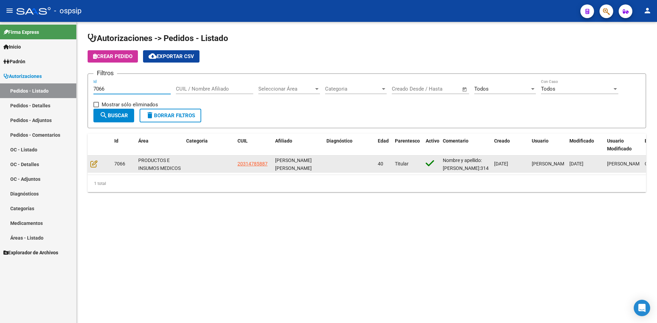
type input "7066"
click at [89, 164] on datatable-body-cell at bounding box center [100, 164] width 24 height 17
click at [93, 164] on icon at bounding box center [93, 164] width 7 height 8
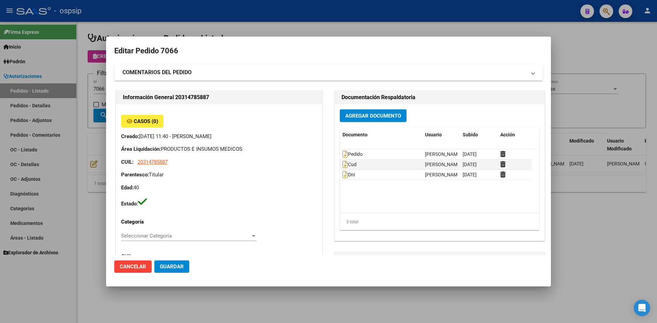
type input "[PERSON_NAME]"
type input "[GEOGRAPHIC_DATA], [PERSON_NAME], [PERSON_NAME] 1431"
click at [343, 152] on icon at bounding box center [345, 155] width 5 height 8
drag, startPoint x: 349, startPoint y: 112, endPoint x: 342, endPoint y: 106, distance: 9.0
click at [345, 107] on div "Agregar Documento Documento Usuario Subido Acción Pedido [PERSON_NAME] [DATE] C…" at bounding box center [440, 172] width 210 height 137
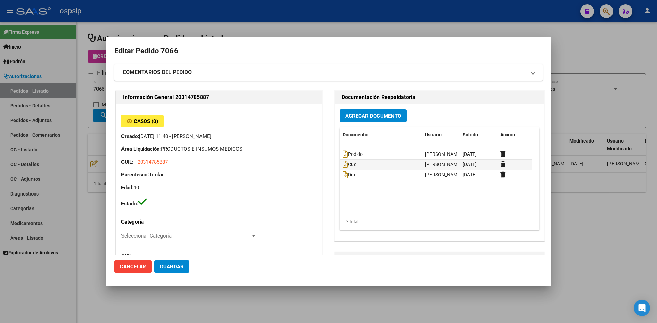
click at [356, 116] on span "Agregar Documento" at bounding box center [373, 116] width 56 height 6
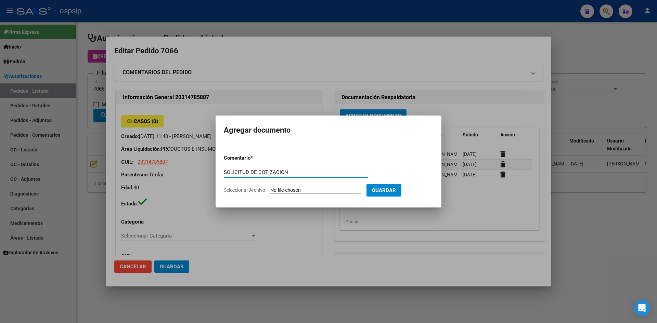
type input "SOLICITUD DE COTIZACION"
click at [270, 188] on input "Seleccionar Archivo" at bounding box center [315, 191] width 91 height 7
type input "C:\fakepath\SOLICITUD DE COTIZACION N°7066.pdf"
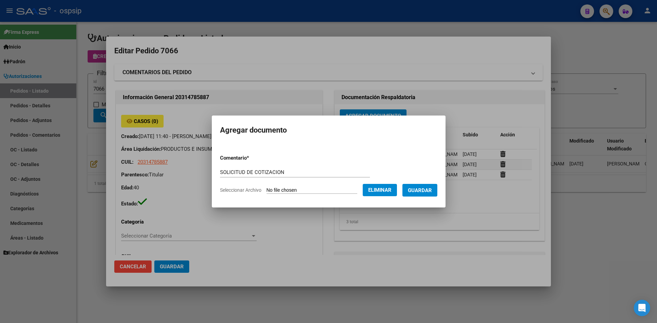
click at [425, 188] on span "Guardar" at bounding box center [420, 191] width 24 height 6
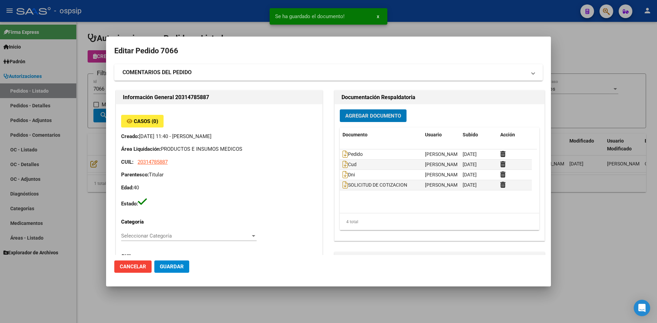
click at [182, 263] on button "Guardar" at bounding box center [171, 267] width 35 height 12
click at [402, 28] on div at bounding box center [328, 161] width 657 height 323
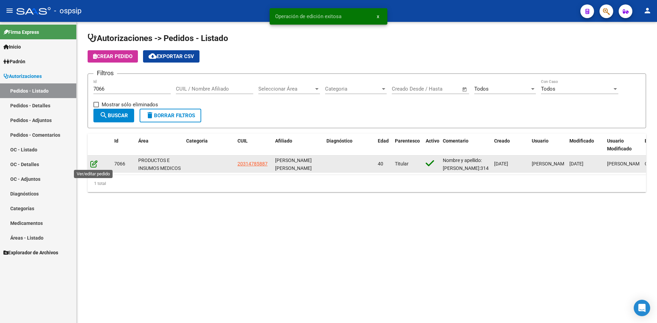
click at [92, 167] on icon at bounding box center [93, 164] width 7 height 8
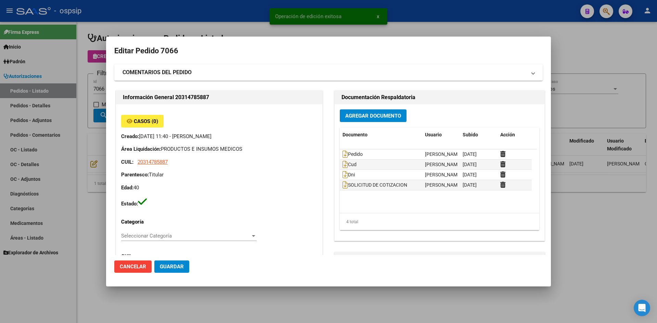
type input "[PERSON_NAME]"
type input "[GEOGRAPHIC_DATA], [PERSON_NAME], [PERSON_NAME] 1431"
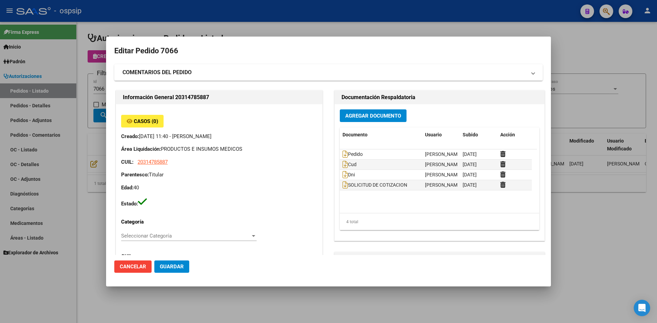
click at [221, 17] on div at bounding box center [328, 161] width 657 height 323
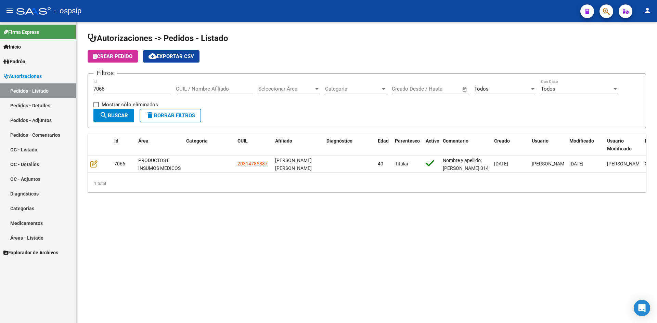
click at [126, 87] on input "7066" at bounding box center [131, 89] width 77 height 6
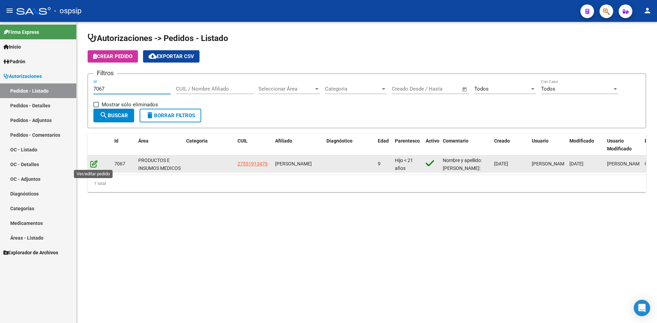
type input "7067"
click at [90, 165] on icon at bounding box center [93, 164] width 7 height 8
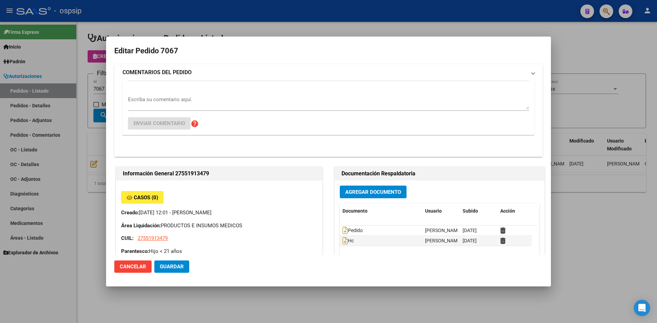
type input "[GEOGRAPHIC_DATA], [PERSON_NAME], [PERSON_NAME] 28, Piso: 00, Departamento: 0"
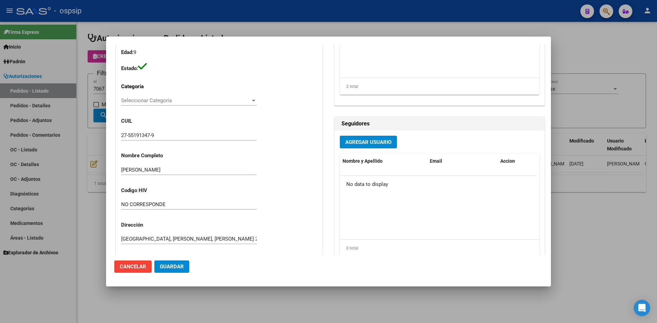
scroll to position [34, 0]
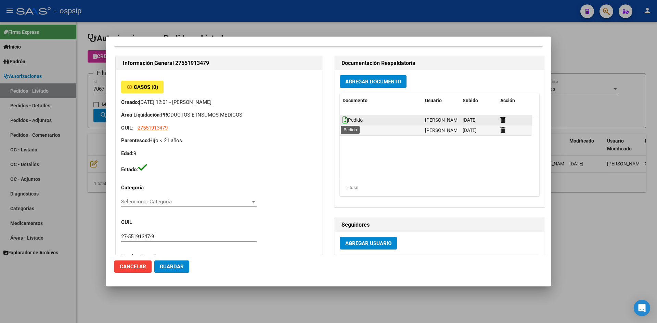
click at [343, 118] on icon at bounding box center [345, 120] width 5 height 8
click at [360, 86] on button "Agregar Documento" at bounding box center [373, 81] width 67 height 13
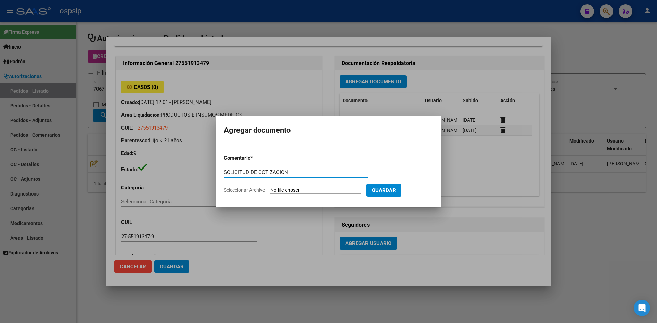
type input "SOLICITUD DE COTIZACION"
click at [270, 188] on input "Seleccionar Archivo" at bounding box center [315, 191] width 91 height 7
type input "C:\fakepath\SOLICITUD DE COTIZACION N°7067.pdf"
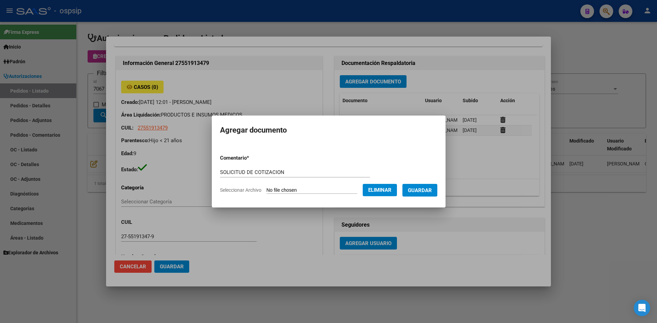
click at [421, 191] on span "Guardar" at bounding box center [420, 191] width 24 height 6
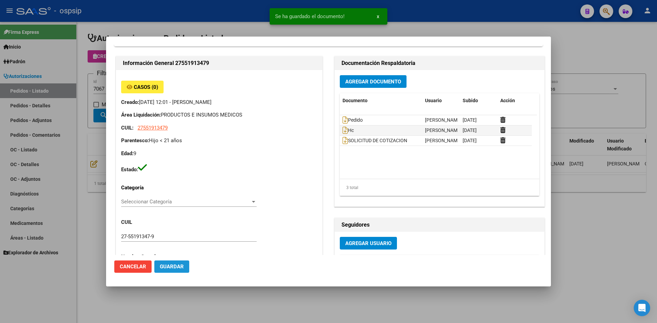
click at [175, 265] on span "Guardar" at bounding box center [172, 267] width 24 height 6
click at [238, 27] on div at bounding box center [328, 161] width 657 height 323
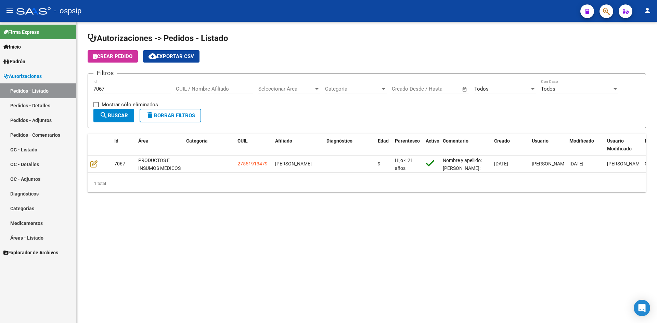
click at [127, 87] on input "7067" at bounding box center [131, 89] width 77 height 6
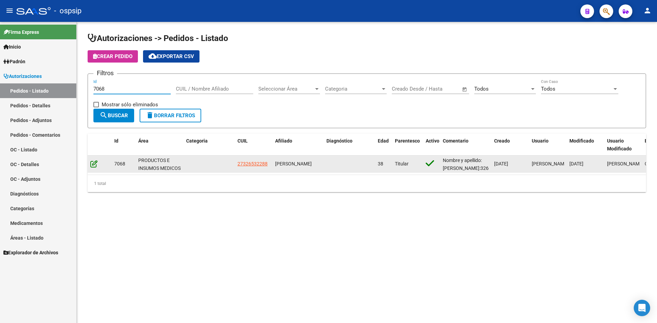
type input "7068"
click at [93, 165] on icon at bounding box center [93, 164] width 7 height 8
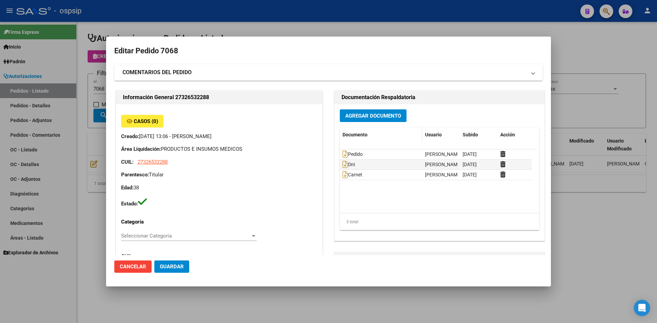
type input "[GEOGRAPHIC_DATA], BOSQUES, LOBOS 1999"
click at [344, 154] on icon at bounding box center [345, 155] width 5 height 8
click at [345, 114] on span "Agregar Documento" at bounding box center [373, 116] width 56 height 6
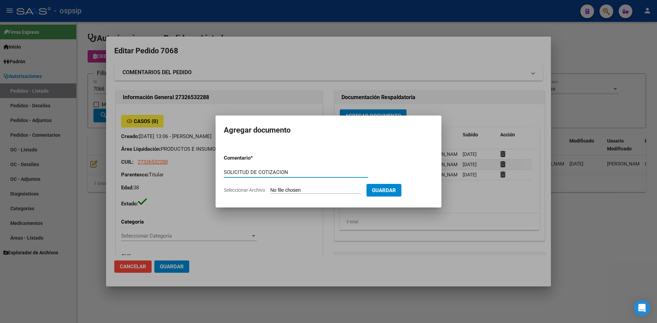
type input "SOLICITUD DE COTIZACION"
click at [270, 188] on input "Seleccionar Archivo" at bounding box center [315, 191] width 91 height 7
type input "C:\fakepath\SOLICITUD DE COTIZACION N°7068.pdf"
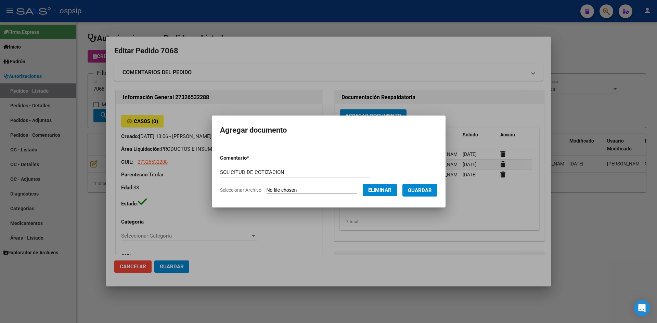
click at [423, 190] on span "Guardar" at bounding box center [420, 191] width 24 height 6
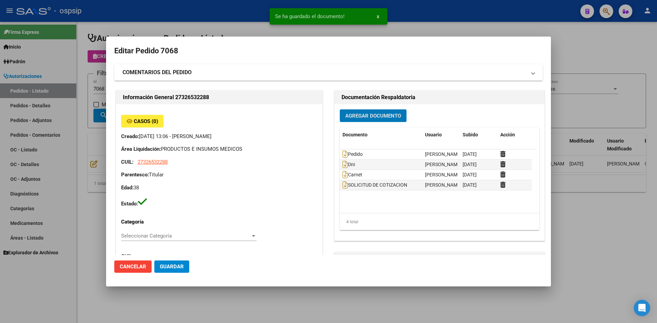
click at [173, 263] on button "Guardar" at bounding box center [171, 267] width 35 height 12
drag, startPoint x: 239, startPoint y: 18, endPoint x: 216, endPoint y: 3, distance: 27.4
click at [237, 17] on div at bounding box center [328, 161] width 657 height 323
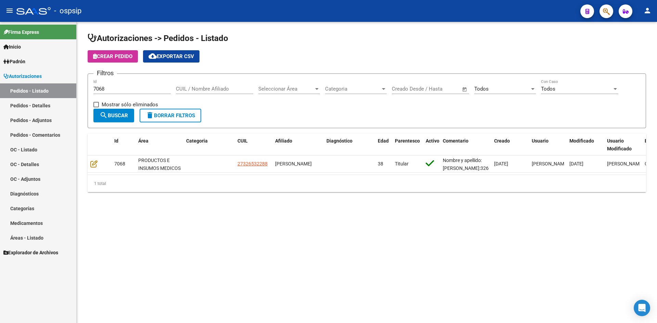
click at [120, 89] on input "7068" at bounding box center [131, 89] width 77 height 6
click at [119, 89] on input "7068" at bounding box center [131, 89] width 77 height 6
click at [117, 90] on input "7068" at bounding box center [131, 89] width 77 height 6
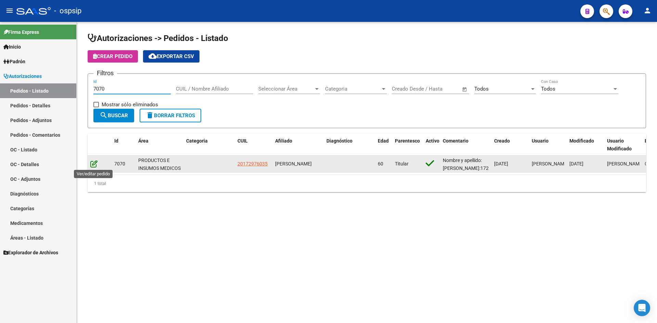
type input "7070"
click at [91, 165] on icon at bounding box center [93, 164] width 7 height 8
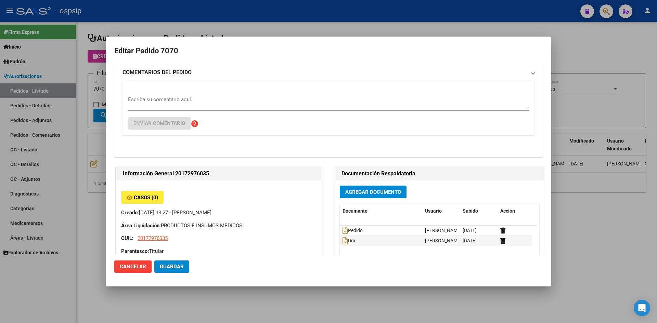
type input "Capital Federal, CABA, AMENABAR 772, Departamento: 030"
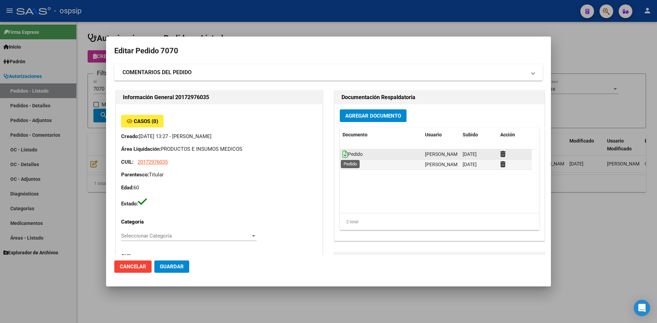
click at [343, 153] on icon at bounding box center [345, 155] width 5 height 8
click at [358, 116] on span "Agregar Documento" at bounding box center [373, 116] width 56 height 6
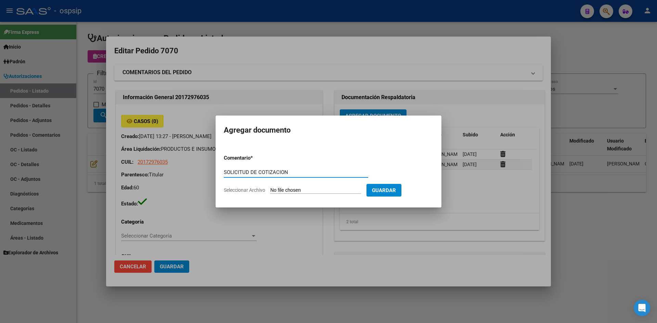
type input "SOLICITUD DE COTIZACION"
click at [270, 188] on input "Seleccionar Archivo" at bounding box center [315, 191] width 91 height 7
type input "C:\fakepath\SOLICITUD DE COTIZACION N°7070.pdf"
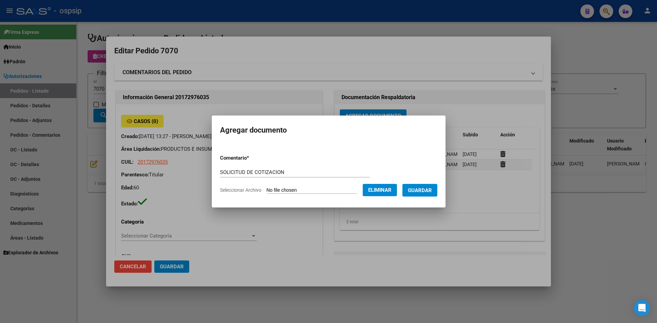
click at [418, 190] on span "Guardar" at bounding box center [420, 191] width 24 height 6
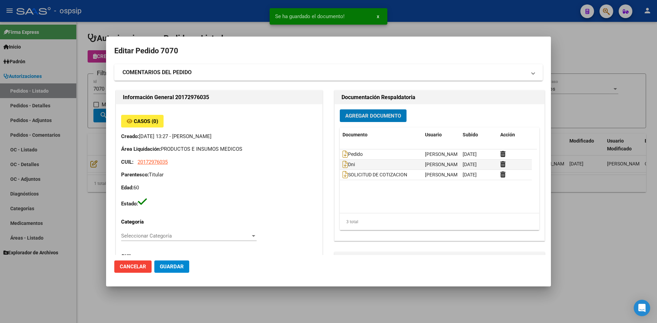
click at [177, 269] on span "Guardar" at bounding box center [172, 267] width 24 height 6
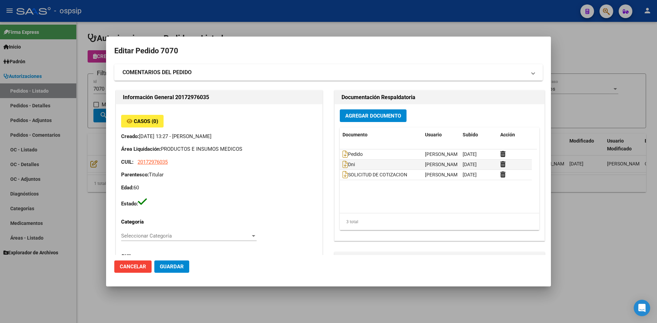
click at [283, 13] on div at bounding box center [328, 161] width 657 height 323
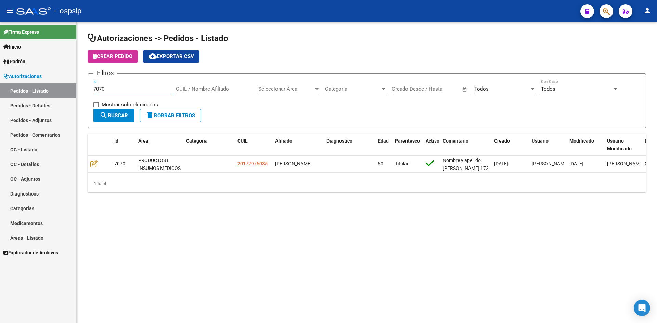
click at [147, 87] on input "7070" at bounding box center [131, 89] width 77 height 6
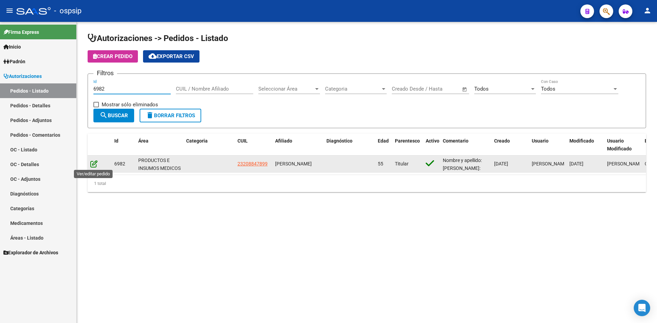
type input "6982"
click at [91, 166] on icon at bounding box center [93, 164] width 7 height 8
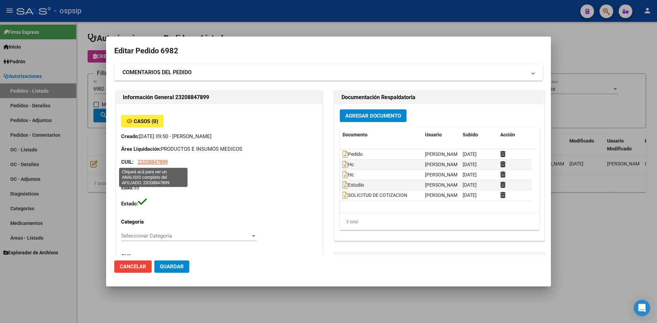
type input "[GEOGRAPHIC_DATA], EL JAGÜEL, [DATE][PERSON_NAME]"
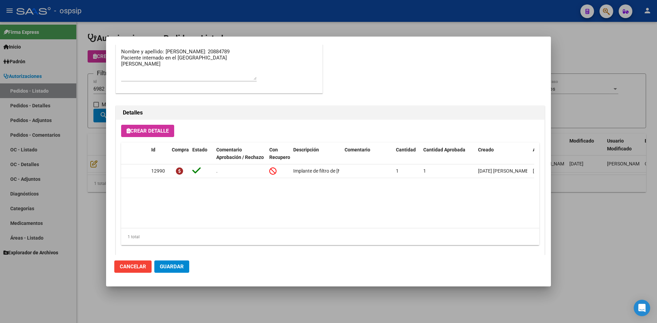
scroll to position [405, 0]
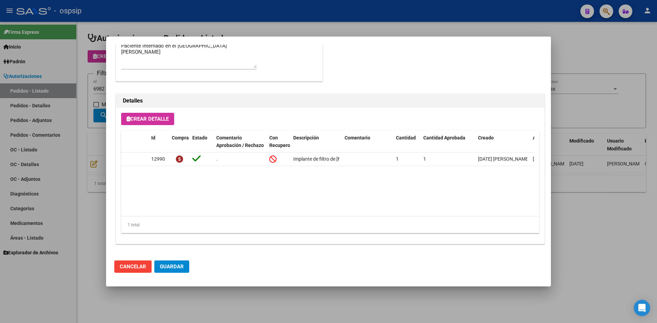
click at [320, 31] on div at bounding box center [328, 161] width 657 height 323
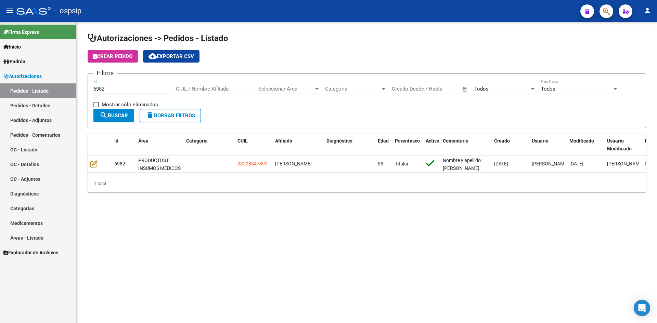
click at [139, 89] on input "6982" at bounding box center [131, 89] width 77 height 6
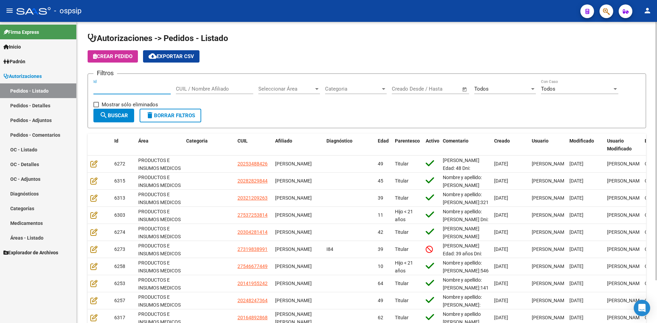
click at [312, 43] on h1 "Autorizaciones -> Pedidos - Listado" at bounding box center [367, 39] width 559 height 12
drag, startPoint x: 270, startPoint y: 43, endPoint x: 220, endPoint y: 5, distance: 63.3
click at [270, 43] on h1 "Autorizaciones -> Pedidos - Listado" at bounding box center [367, 39] width 559 height 12
